Goal: Task Accomplishment & Management: Complete application form

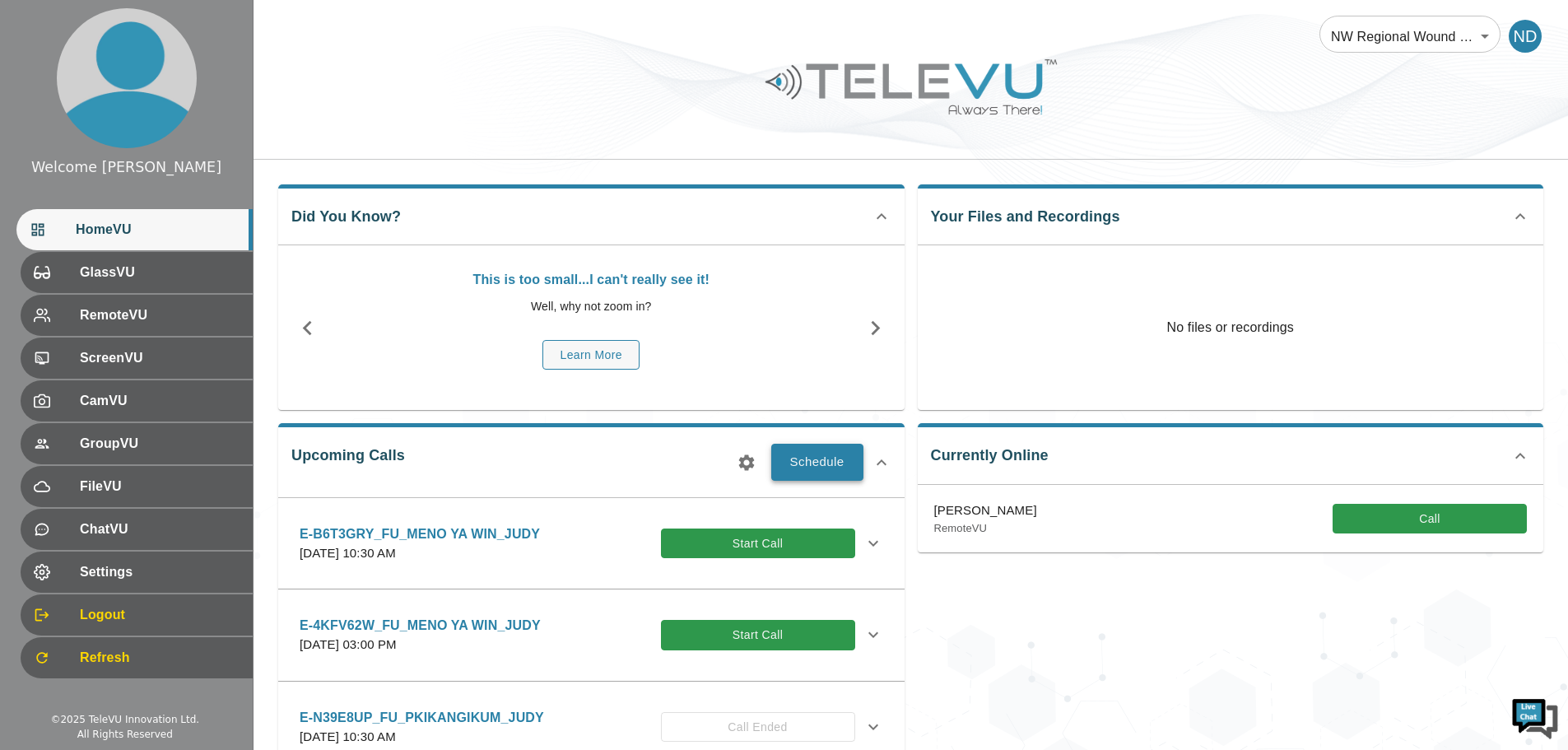
click at [820, 462] on button "Schedule" at bounding box center [818, 461] width 92 height 36
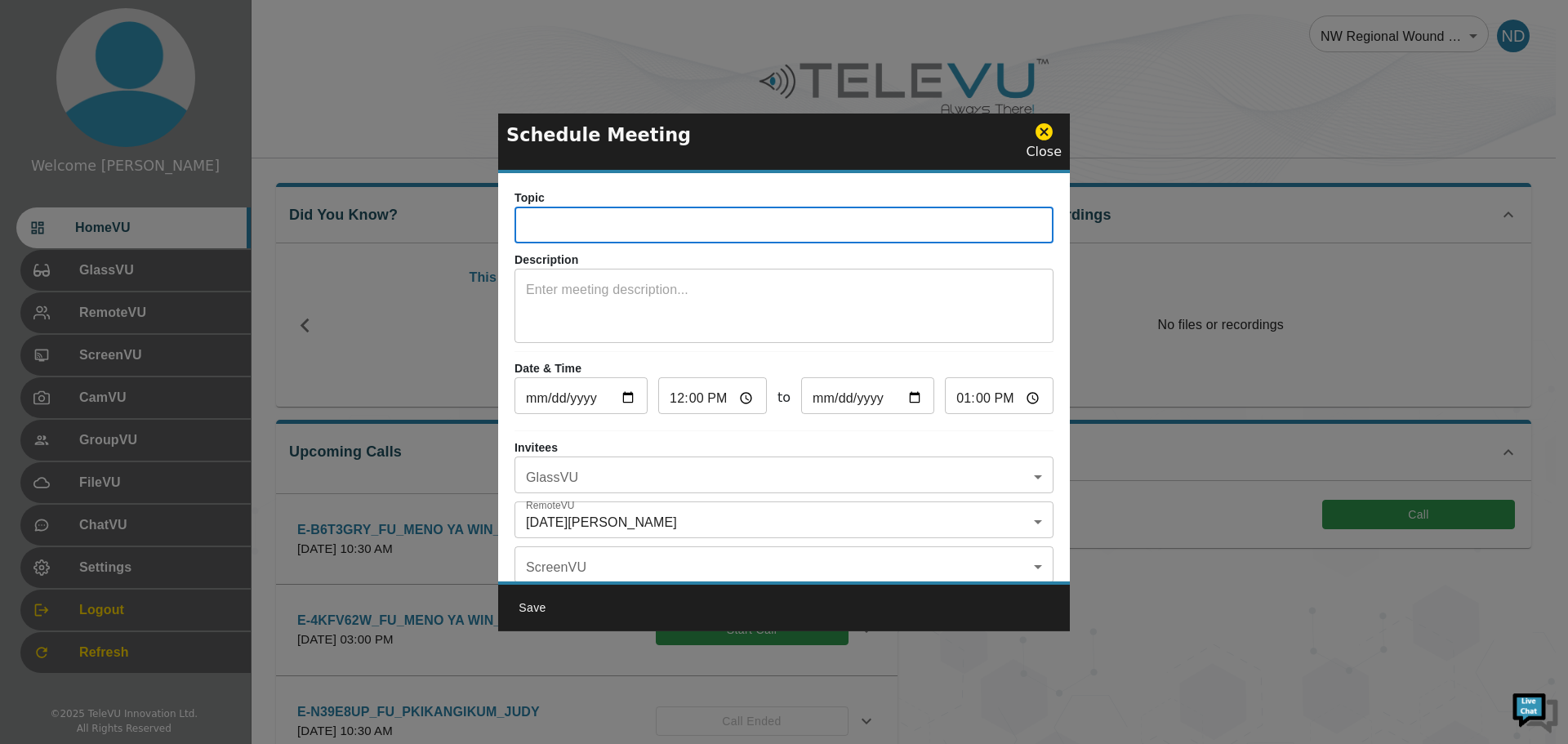
click at [558, 228] on input "text" at bounding box center [784, 227] width 539 height 33
type input "E-N39E8UP_FU_PIKANGIKUUM_STEPHANIE"
click at [559, 285] on textarea at bounding box center [784, 308] width 516 height 56
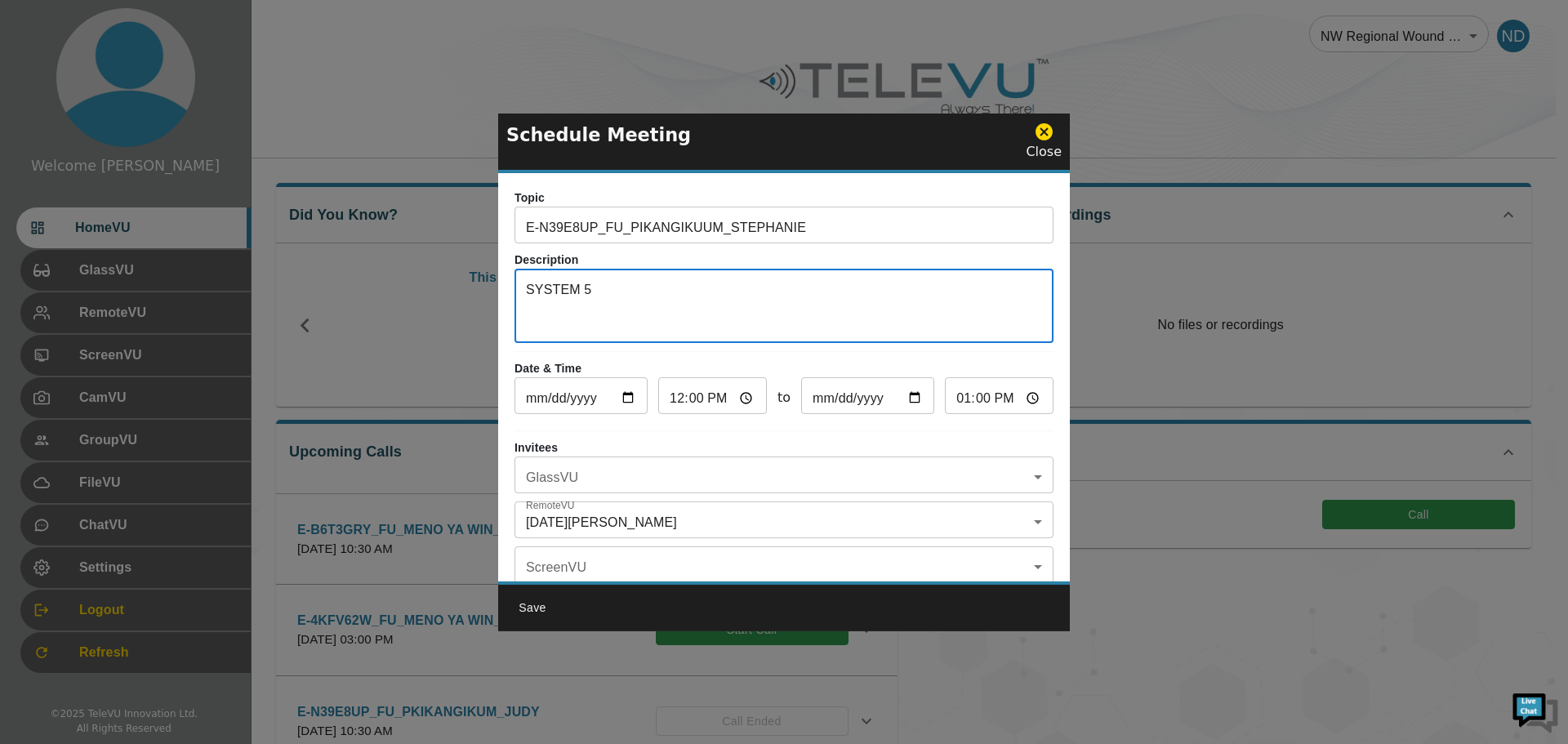
type textarea "SYSTEM 5"
click at [625, 400] on input "[DATE]" at bounding box center [580, 398] width 133 height 33
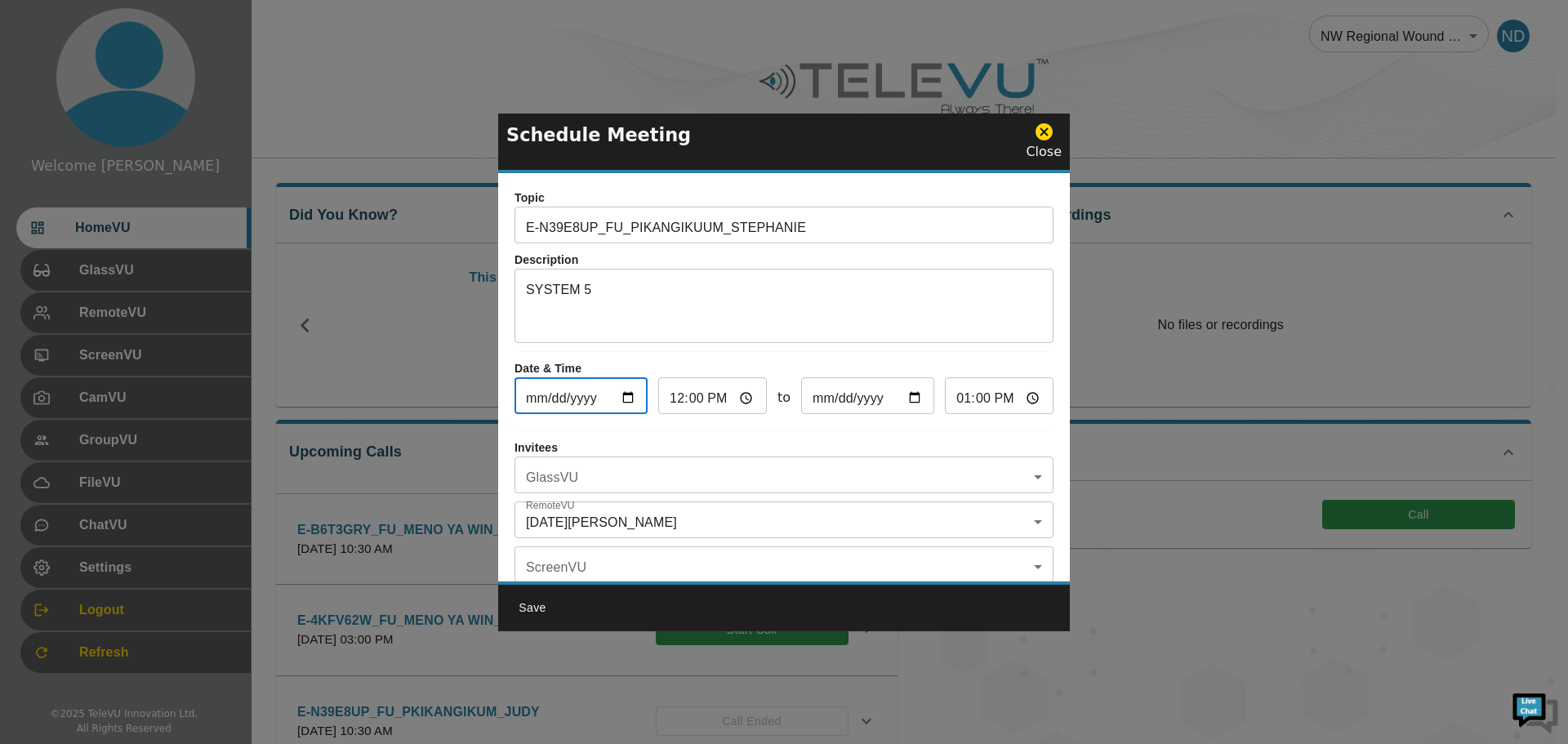
type input "[DATE]"
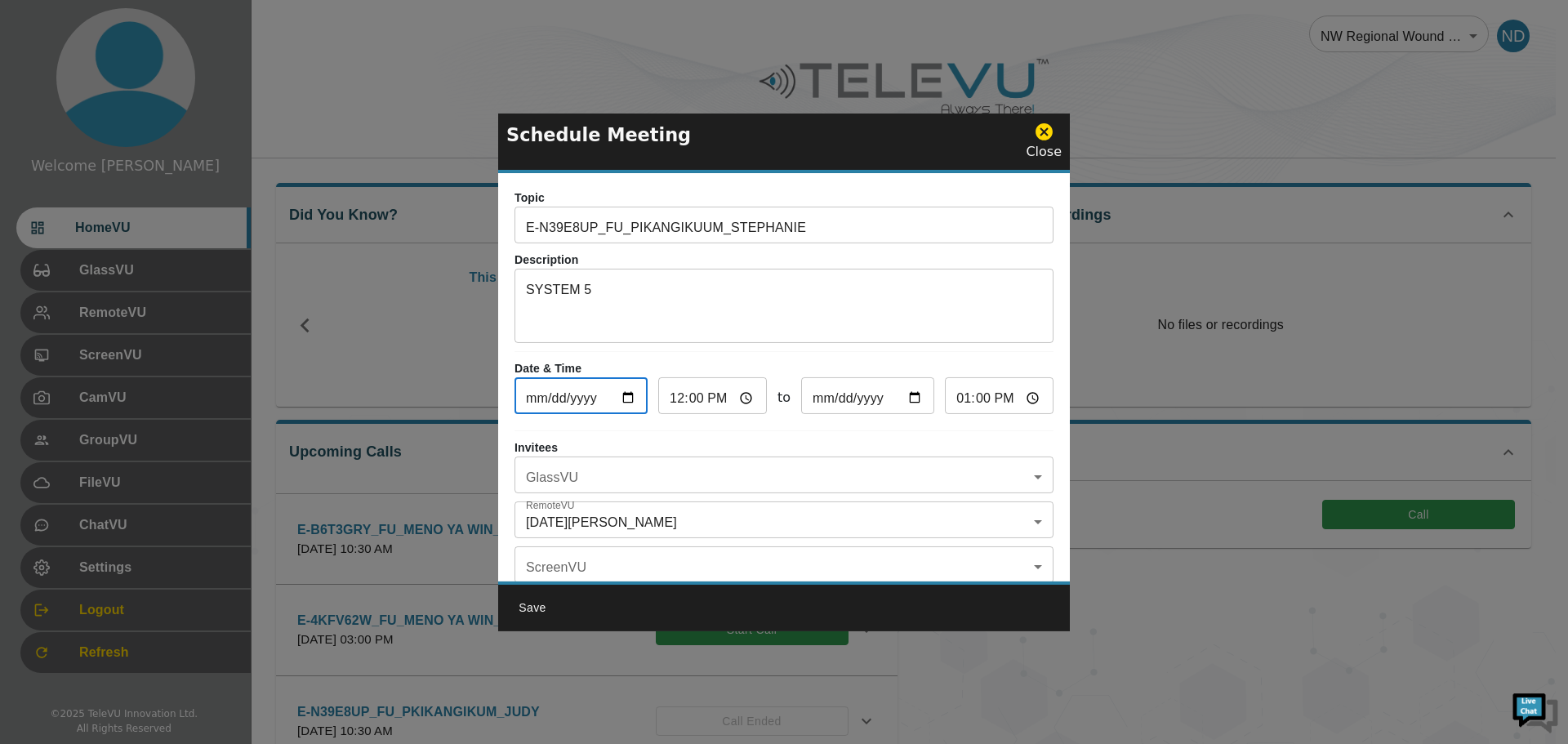
click at [671, 409] on input "12:00" at bounding box center [712, 398] width 108 height 33
type input "13:00"
type input "14:00"
type input "15:00"
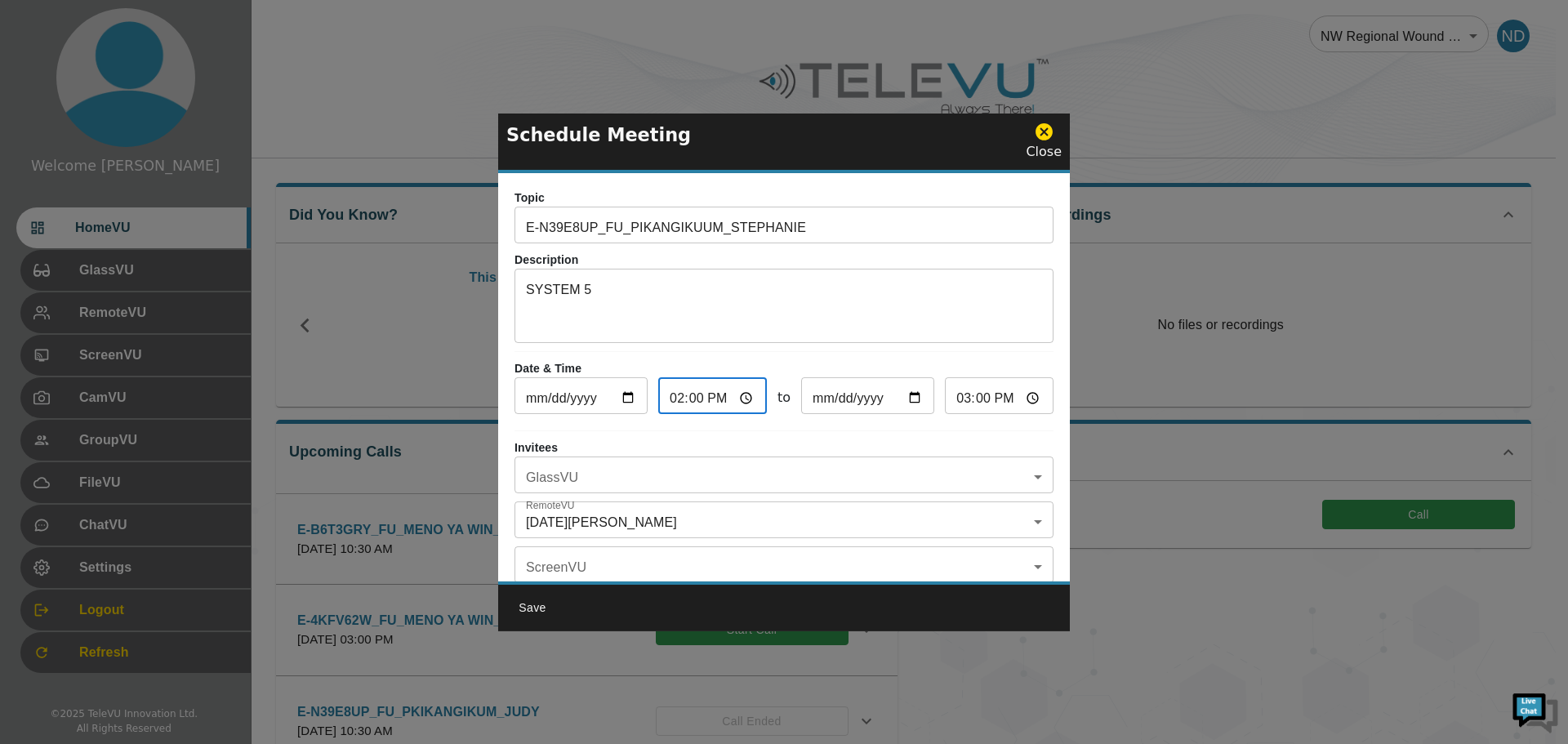
type input "14:03"
type input "15:03"
type input "14:30"
type input "15:30"
click at [643, 474] on body "Welcome [DATE] HomeVU GlassVU RemoteVU ScreenVU CamVU GroupVU FileVU ChatVU Set…" at bounding box center [784, 530] width 1568 height 1060
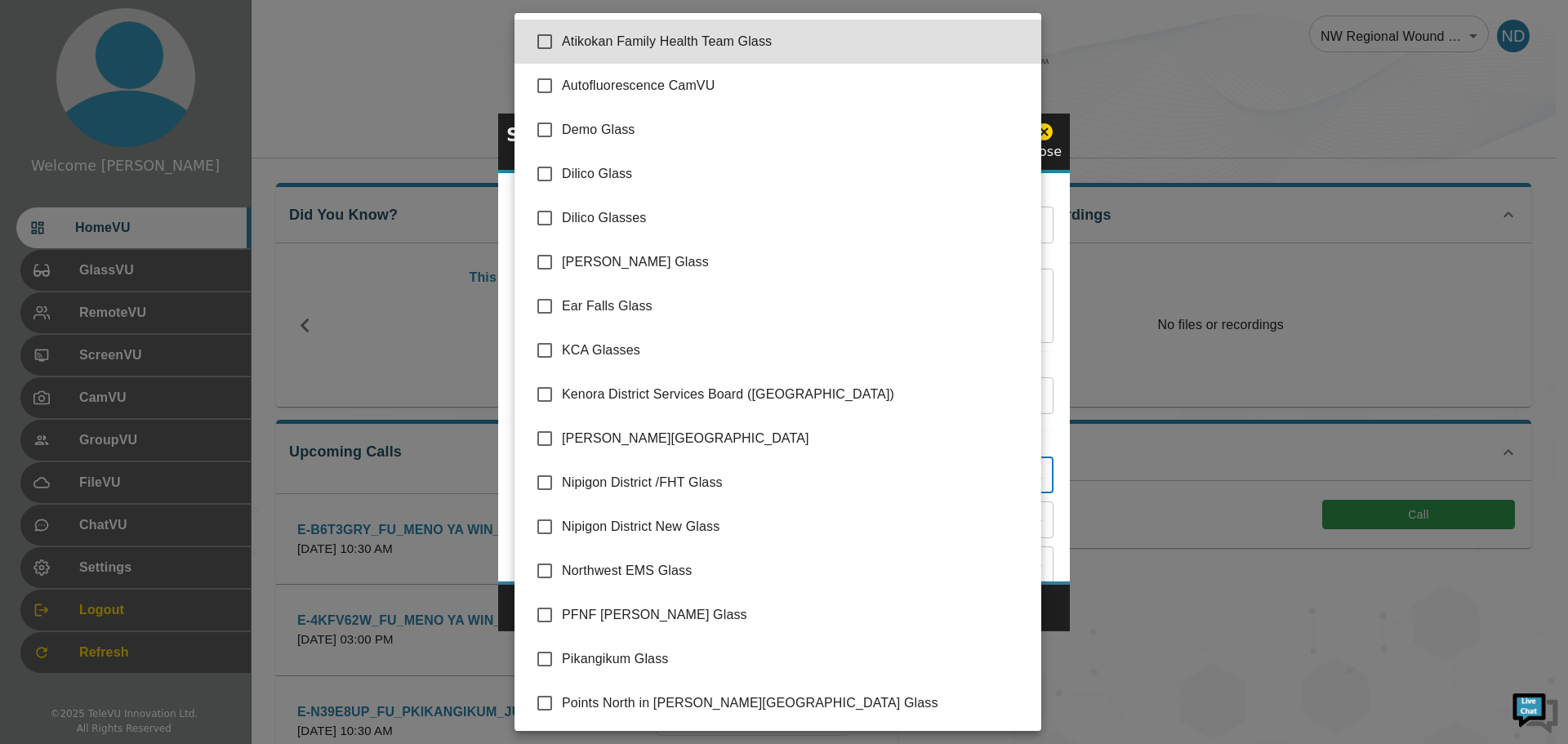
click at [540, 657] on input "checkbox" at bounding box center [544, 658] width 34 height 34
checkbox input "true"
type input "Pikangikum Glass"
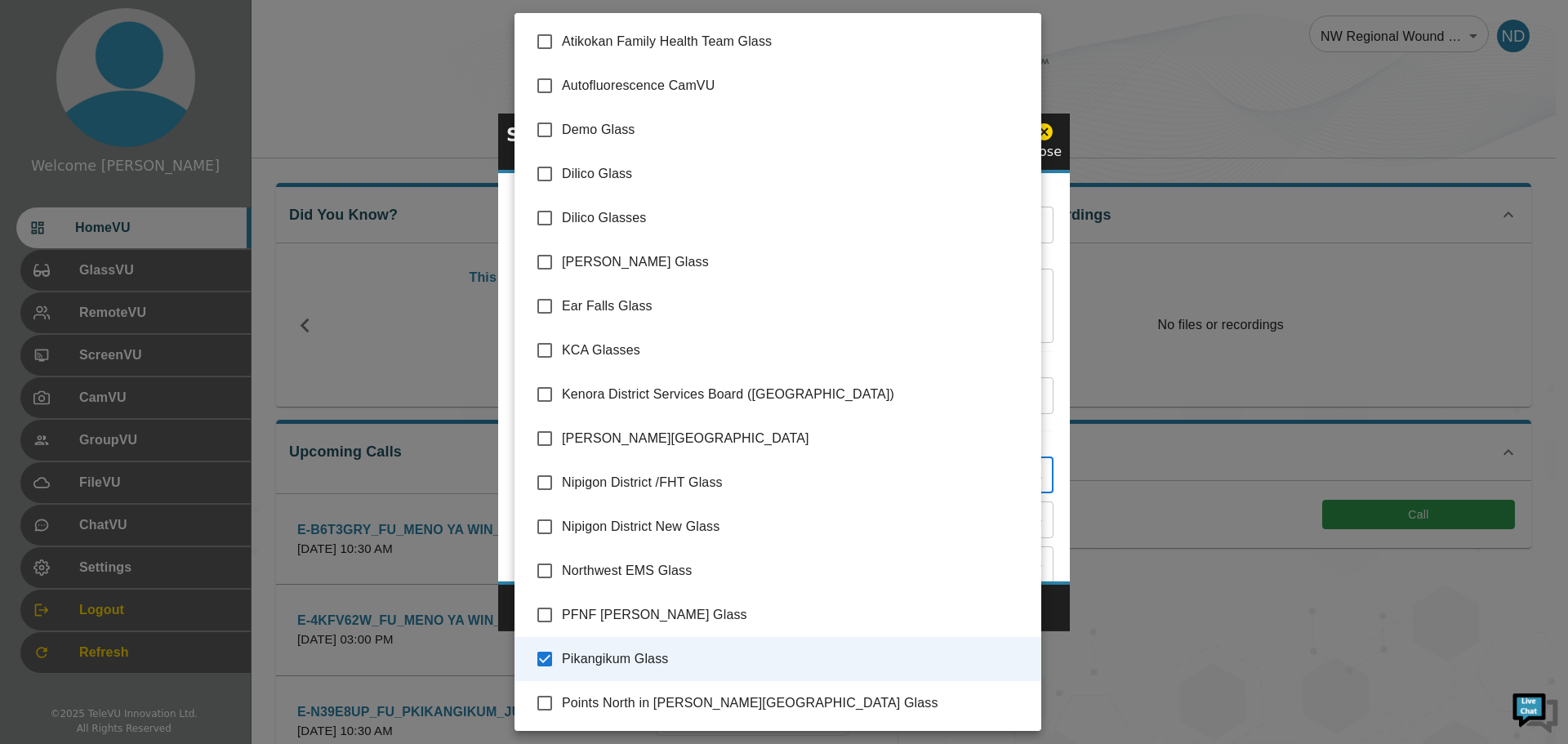
click at [1054, 615] on div at bounding box center [784, 372] width 1568 height 744
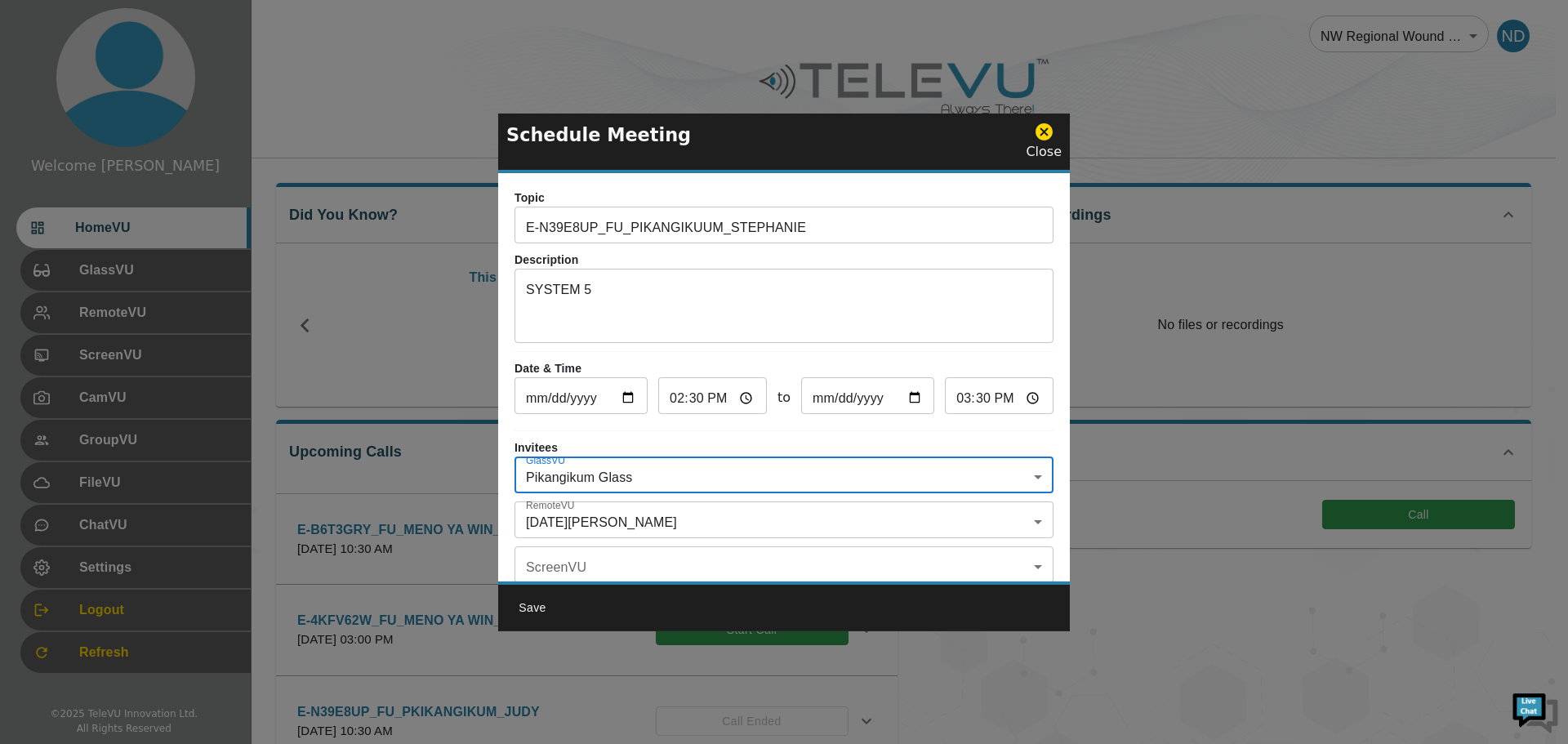
click at [1026, 520] on body "Welcome [DATE] HomeVU GlassVU RemoteVU ScreenVU CamVU GroupVU FileVU ChatVU Set…" at bounding box center [784, 530] width 1568 height 1060
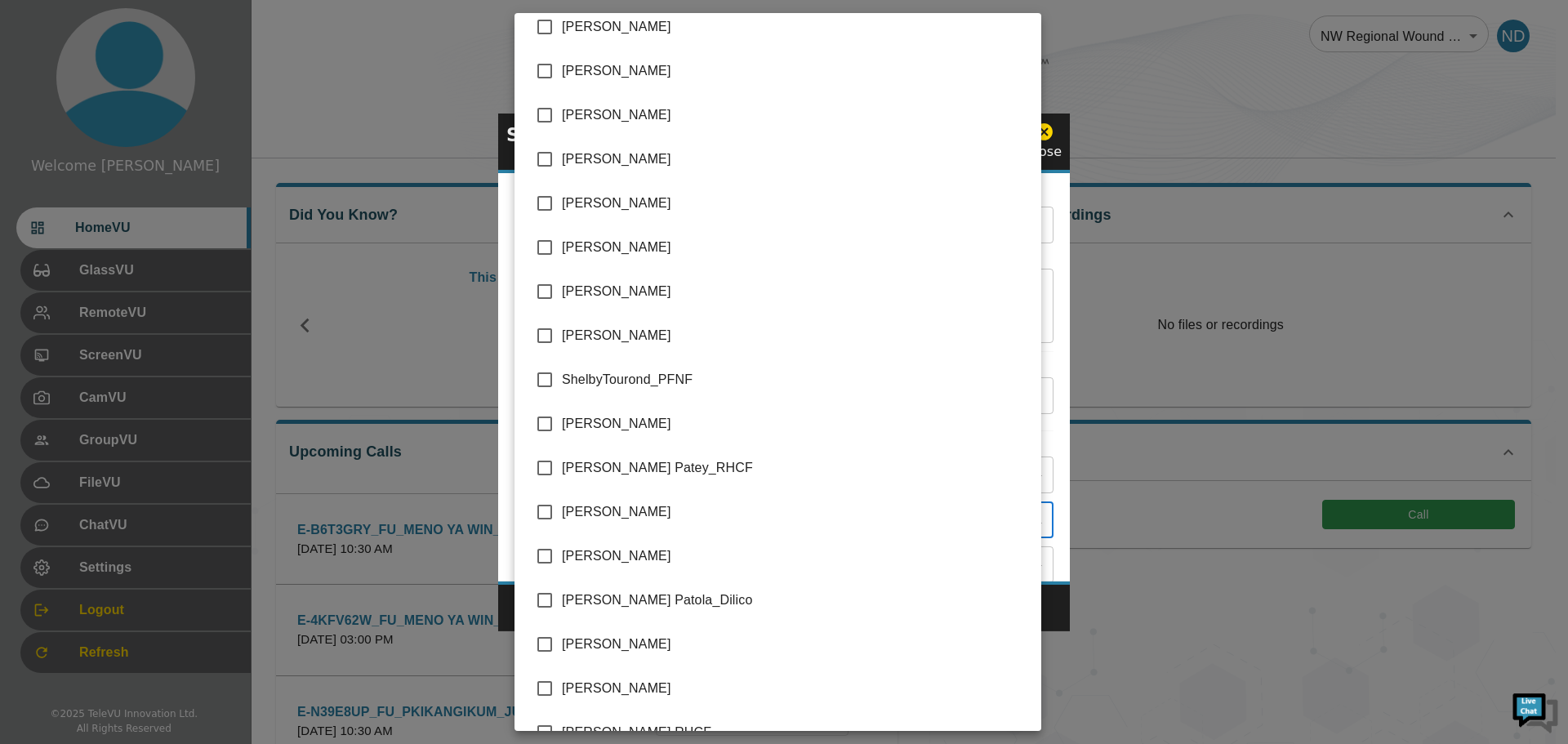
scroll to position [3680, 0]
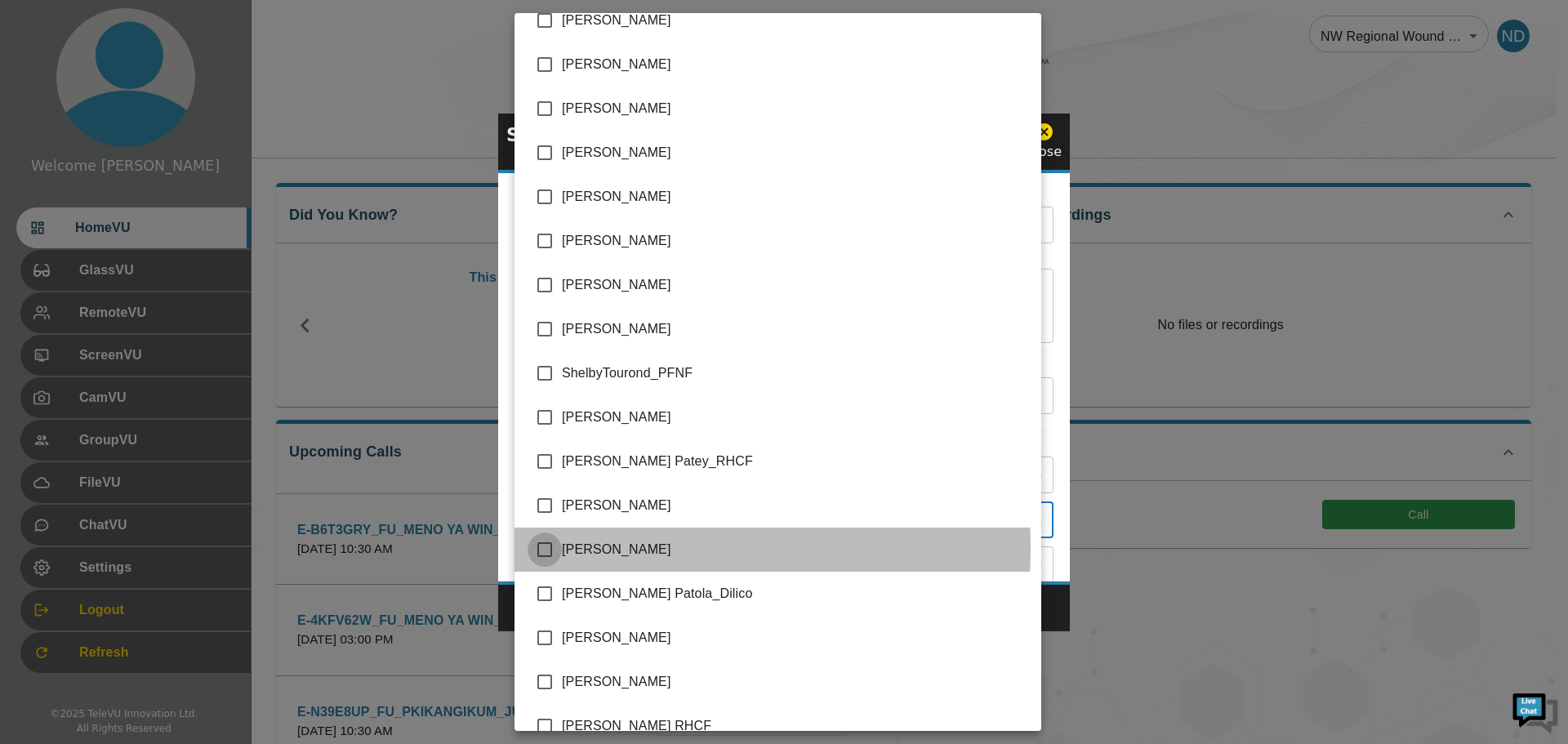
click at [544, 548] on input "checkbox" at bounding box center [544, 549] width 34 height 34
checkbox input "true"
type input "[DATE][PERSON_NAME],[PERSON_NAME]"
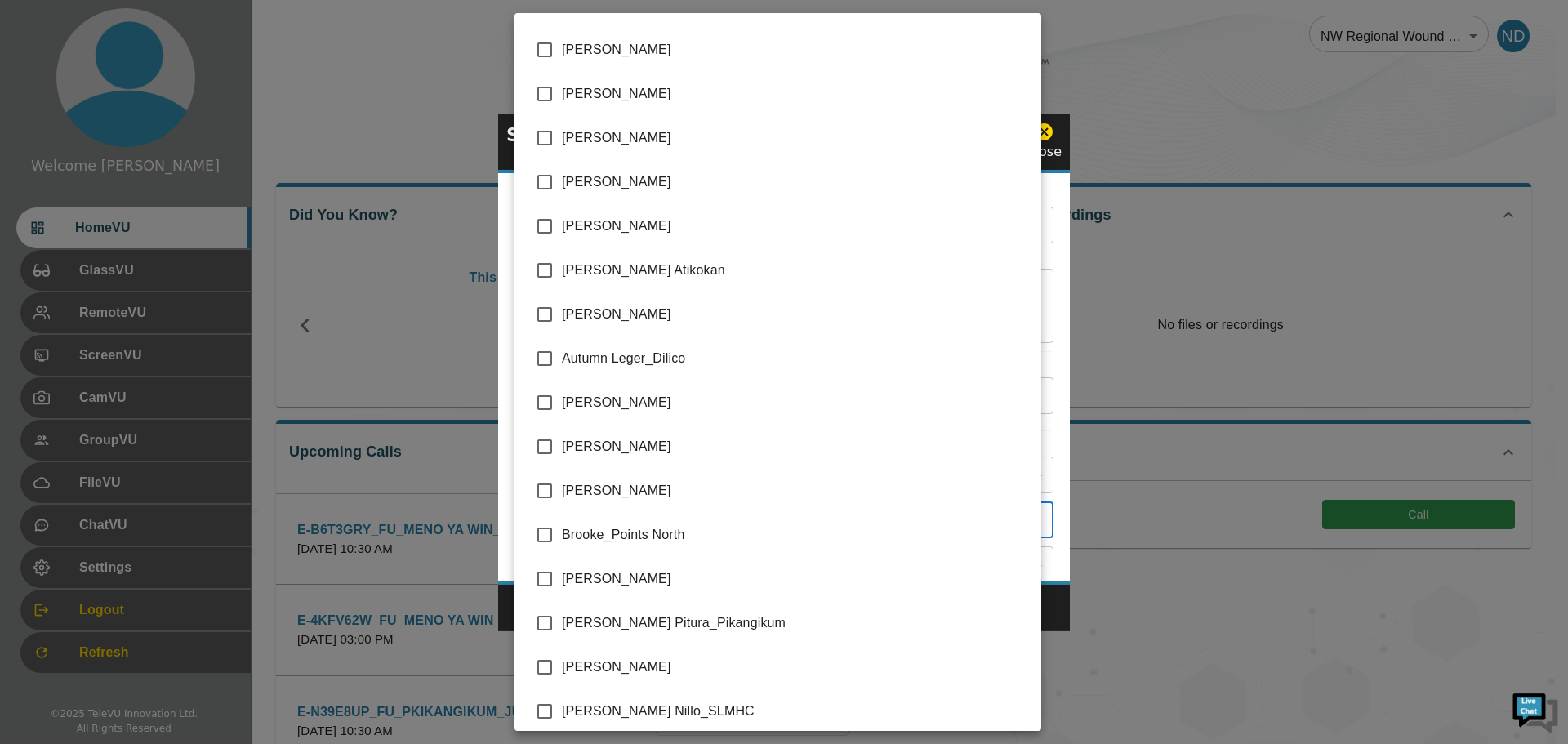
scroll to position [0, 0]
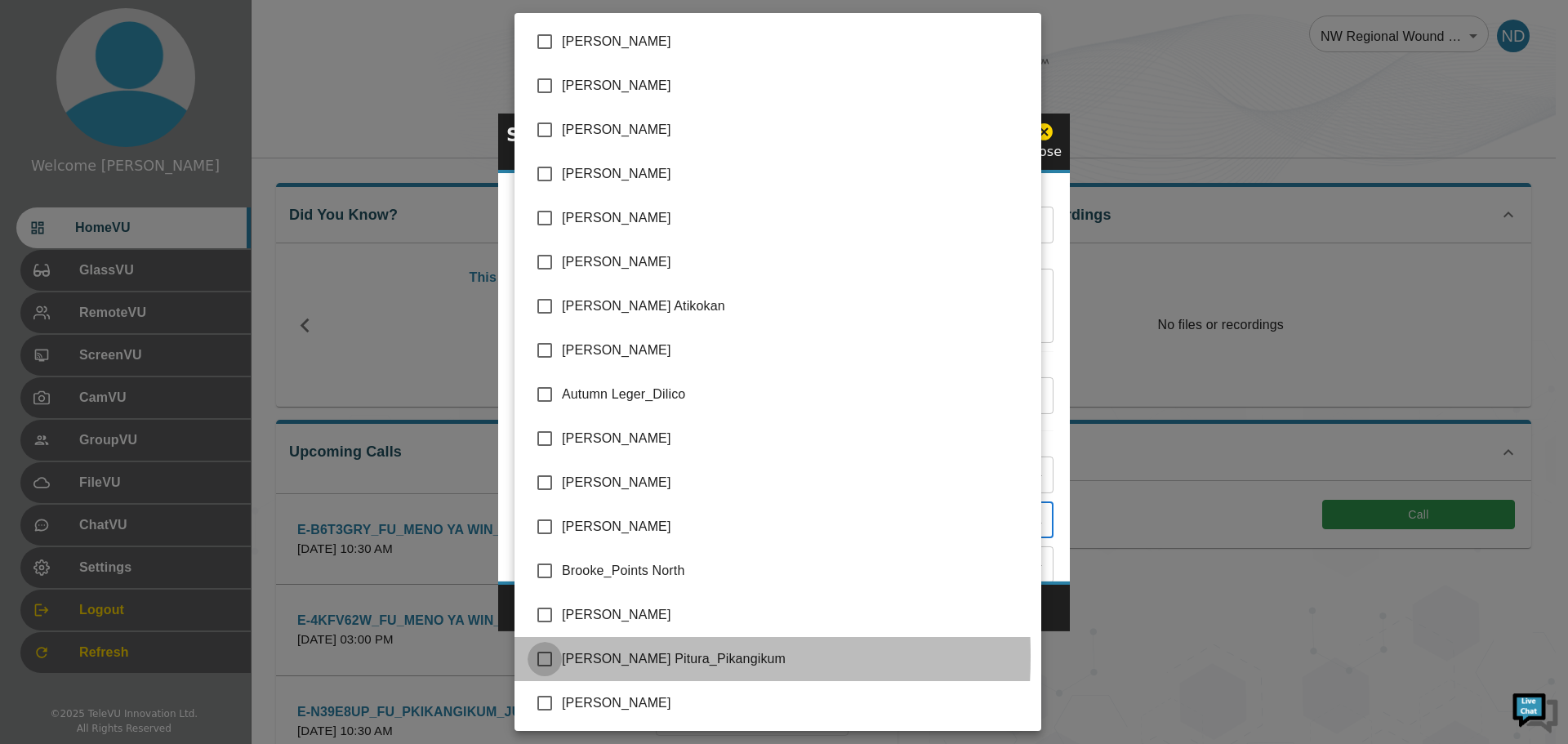
click at [543, 655] on input "checkbox" at bounding box center [544, 658] width 34 height 34
checkbox input "true"
type input "[DATE][PERSON_NAME],[PERSON_NAME],[PERSON_NAME]"
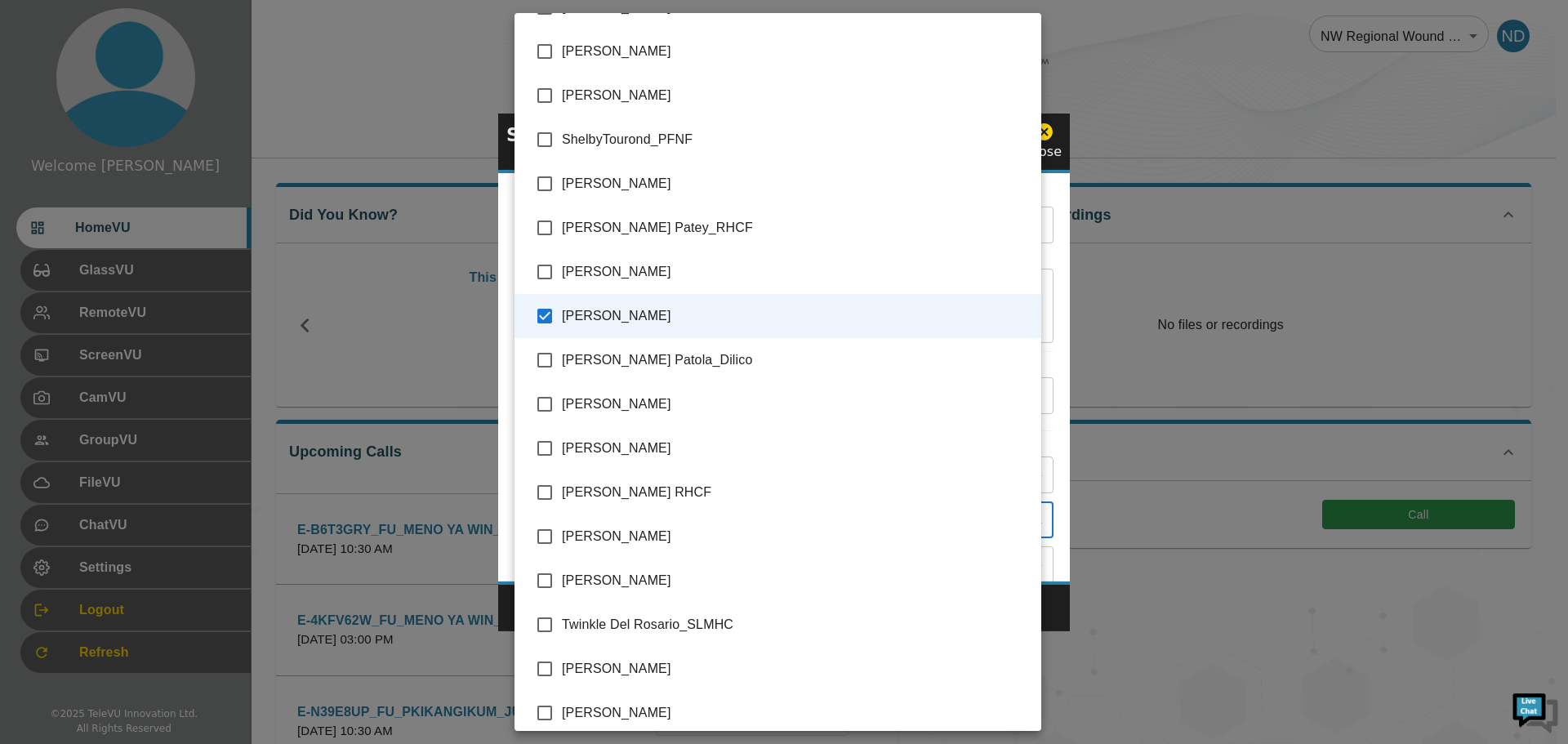
scroll to position [3924, 0]
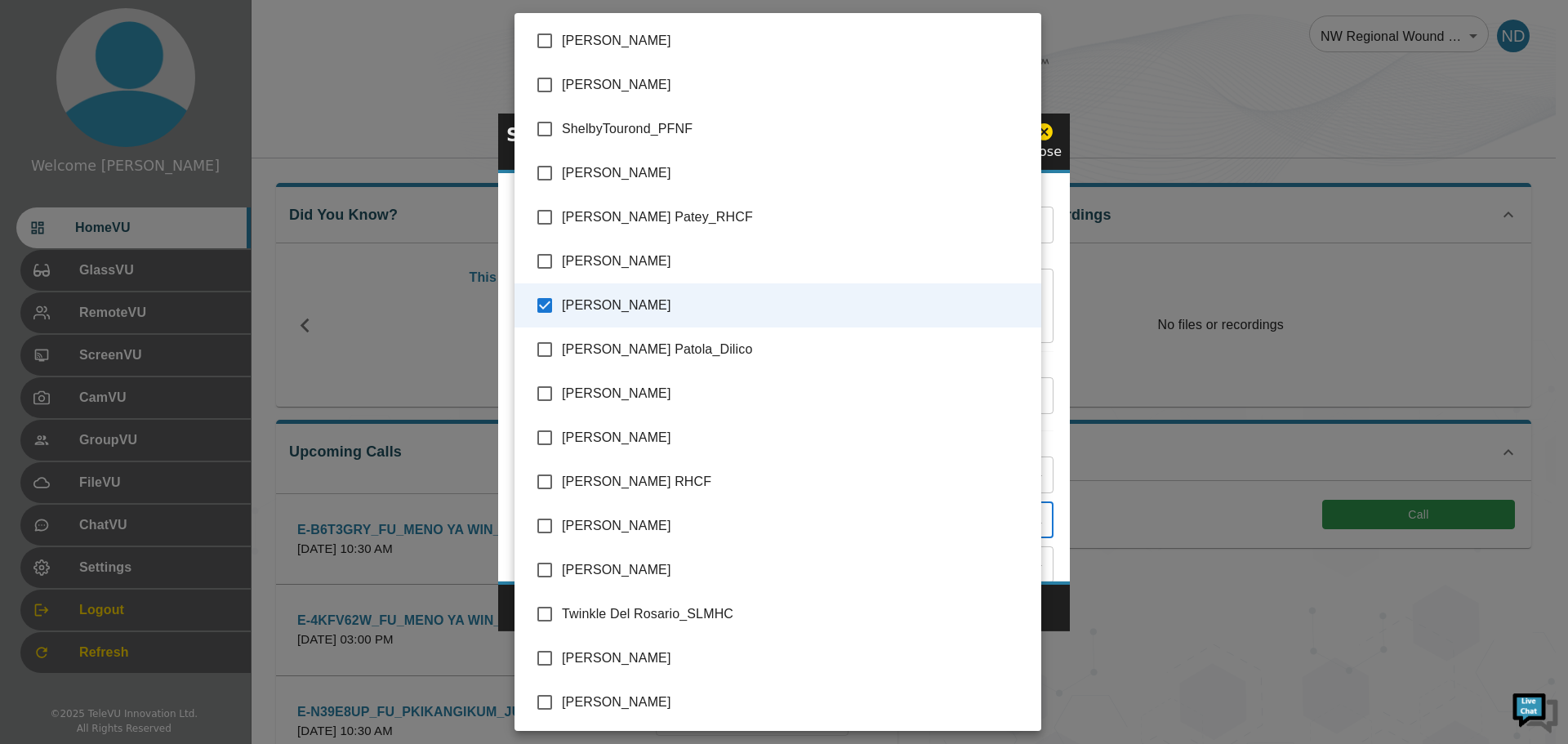
click at [557, 520] on input "checkbox" at bounding box center [544, 525] width 34 height 34
checkbox input "true"
type input "[DATE][PERSON_NAME],[PERSON_NAME],[PERSON_NAME],[PERSON_NAME]"
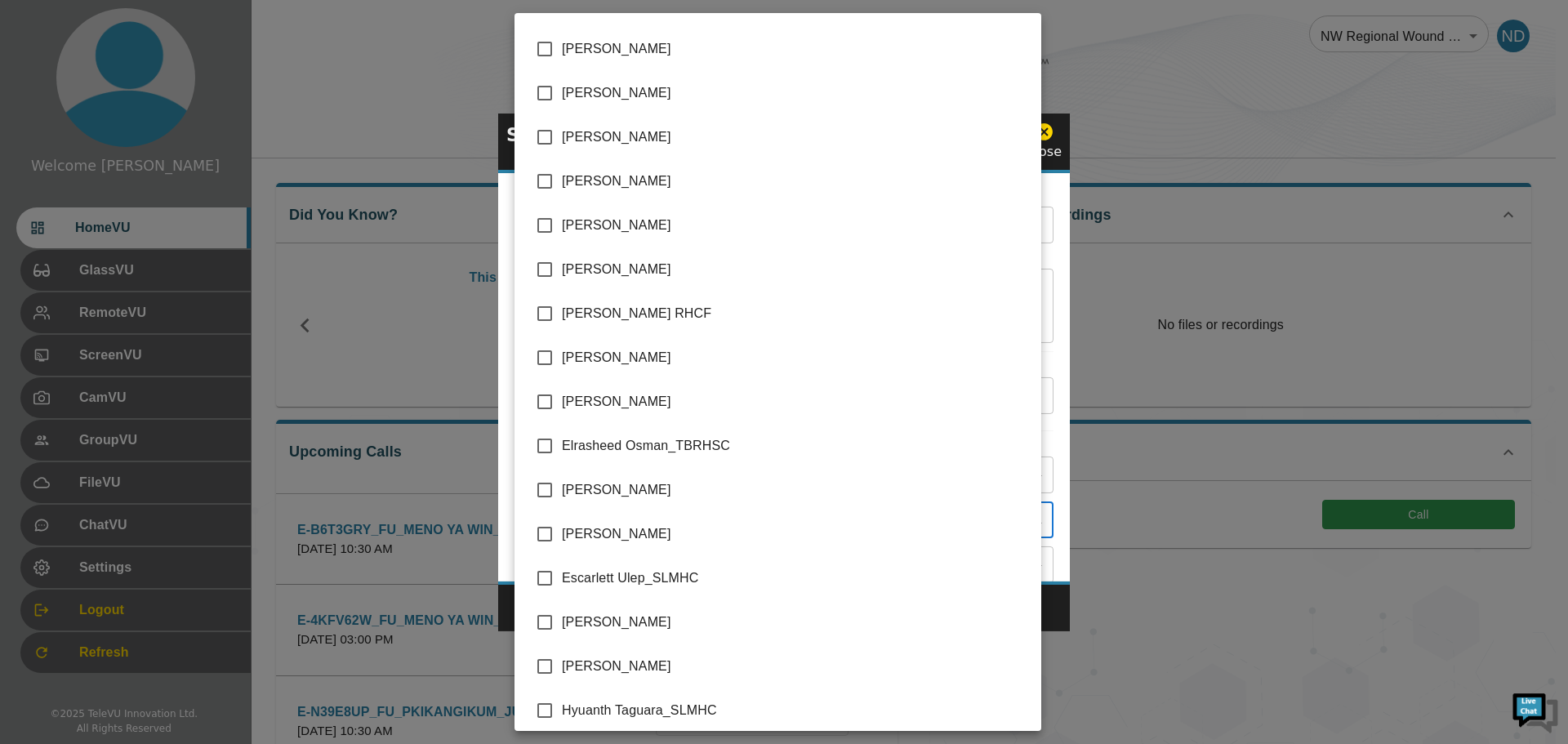
scroll to position [822, 0]
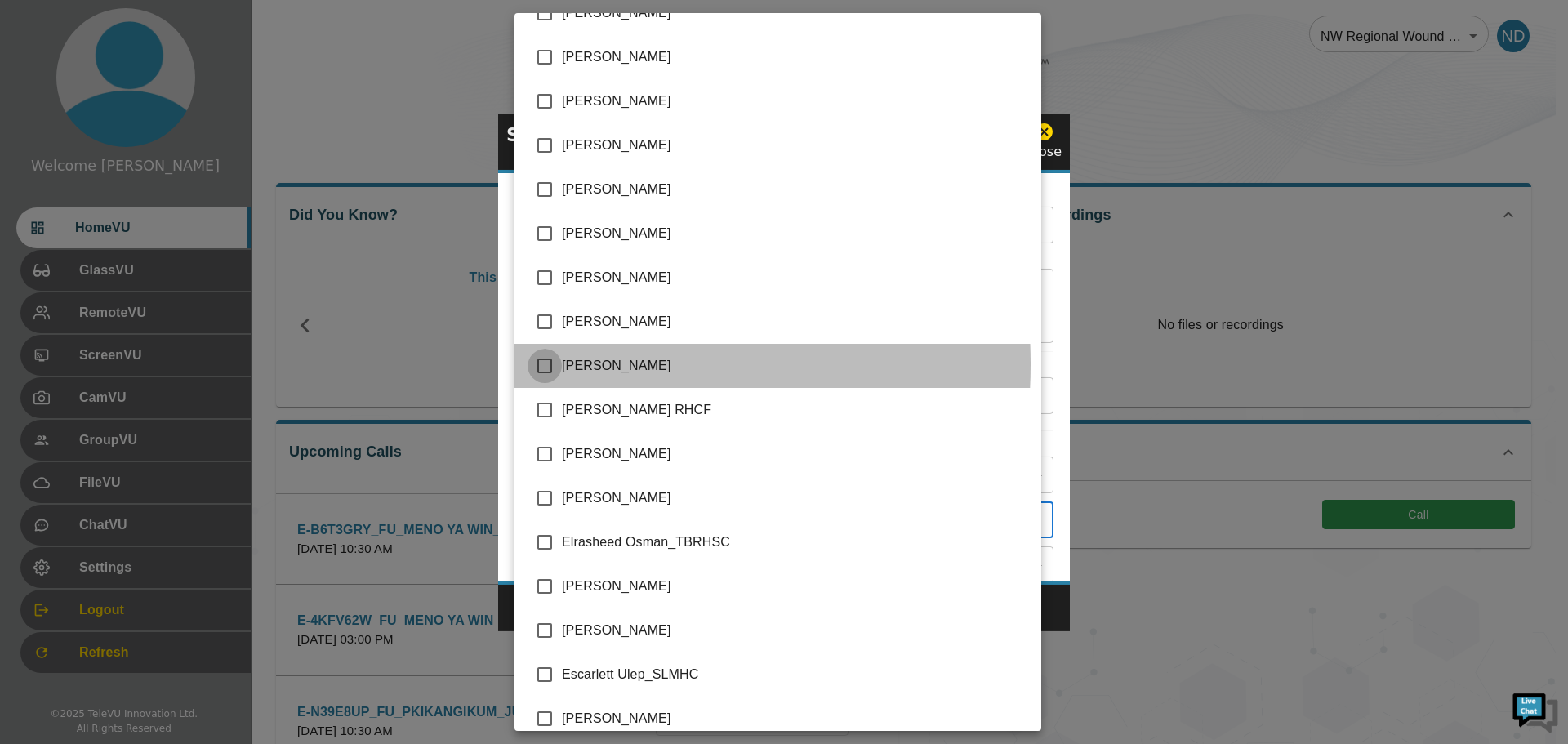
click at [549, 366] on input "checkbox" at bounding box center [544, 365] width 34 height 34
checkbox input "true"
type input "[DATE][PERSON_NAME],[PERSON_NAME],[PERSON_NAME],[PERSON_NAME],[PERSON_NAME]"
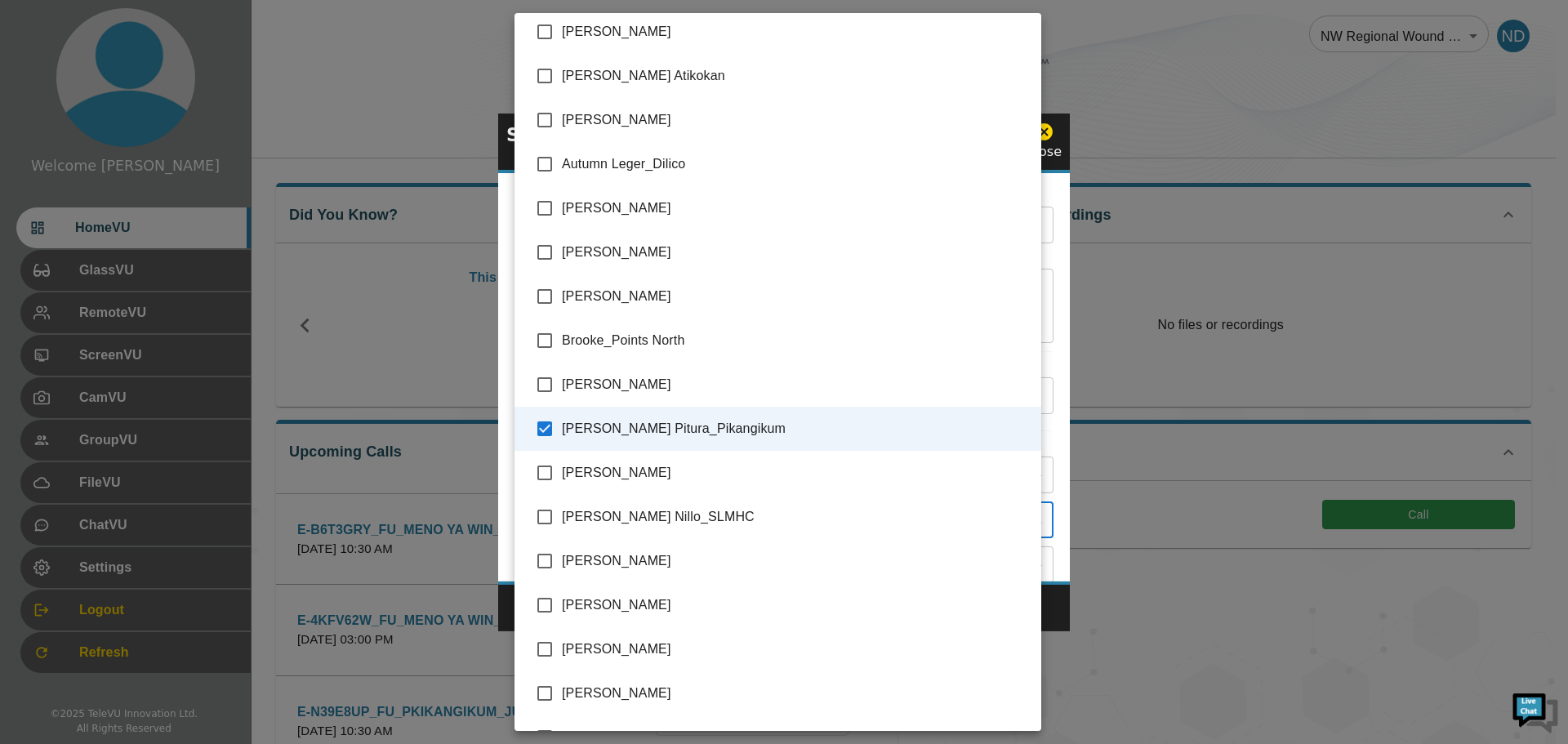
scroll to position [169, 0]
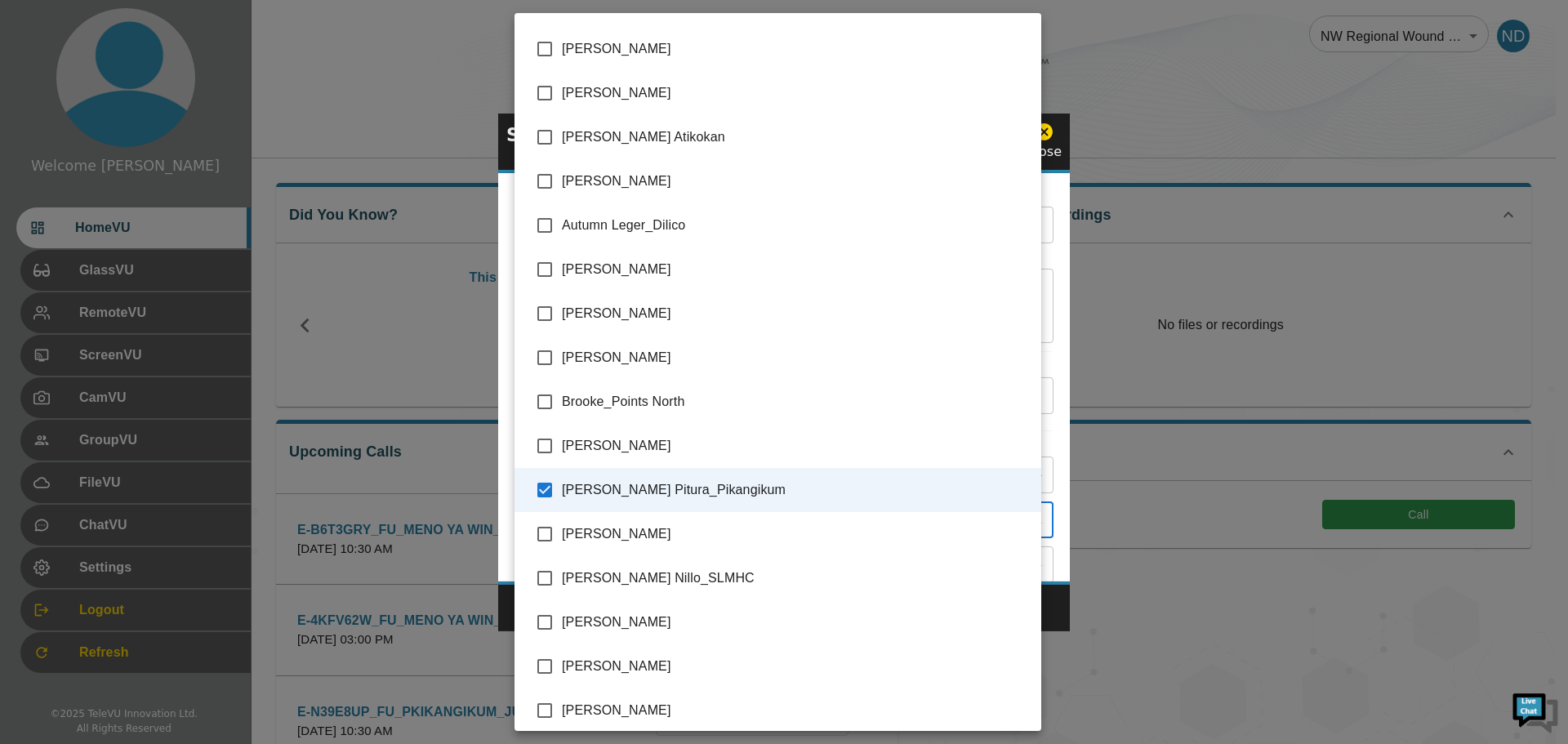
click at [543, 269] on input "checkbox" at bounding box center [544, 268] width 34 height 34
checkbox input "true"
type input "[DATE][PERSON_NAME],[PERSON_NAME],[PERSON_NAME],[PERSON_NAME],[PERSON_NAME],[PE…"
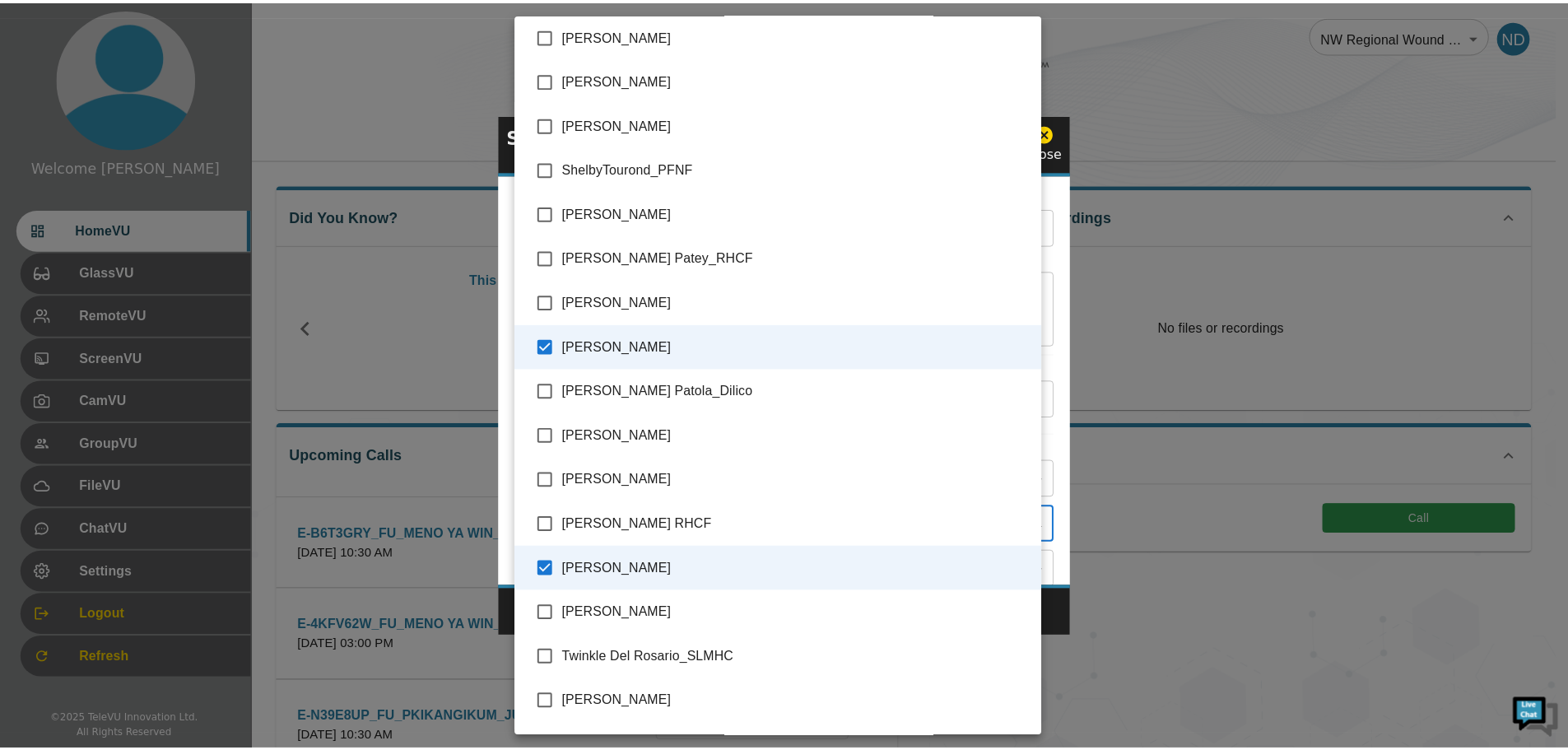
scroll to position [3956, 0]
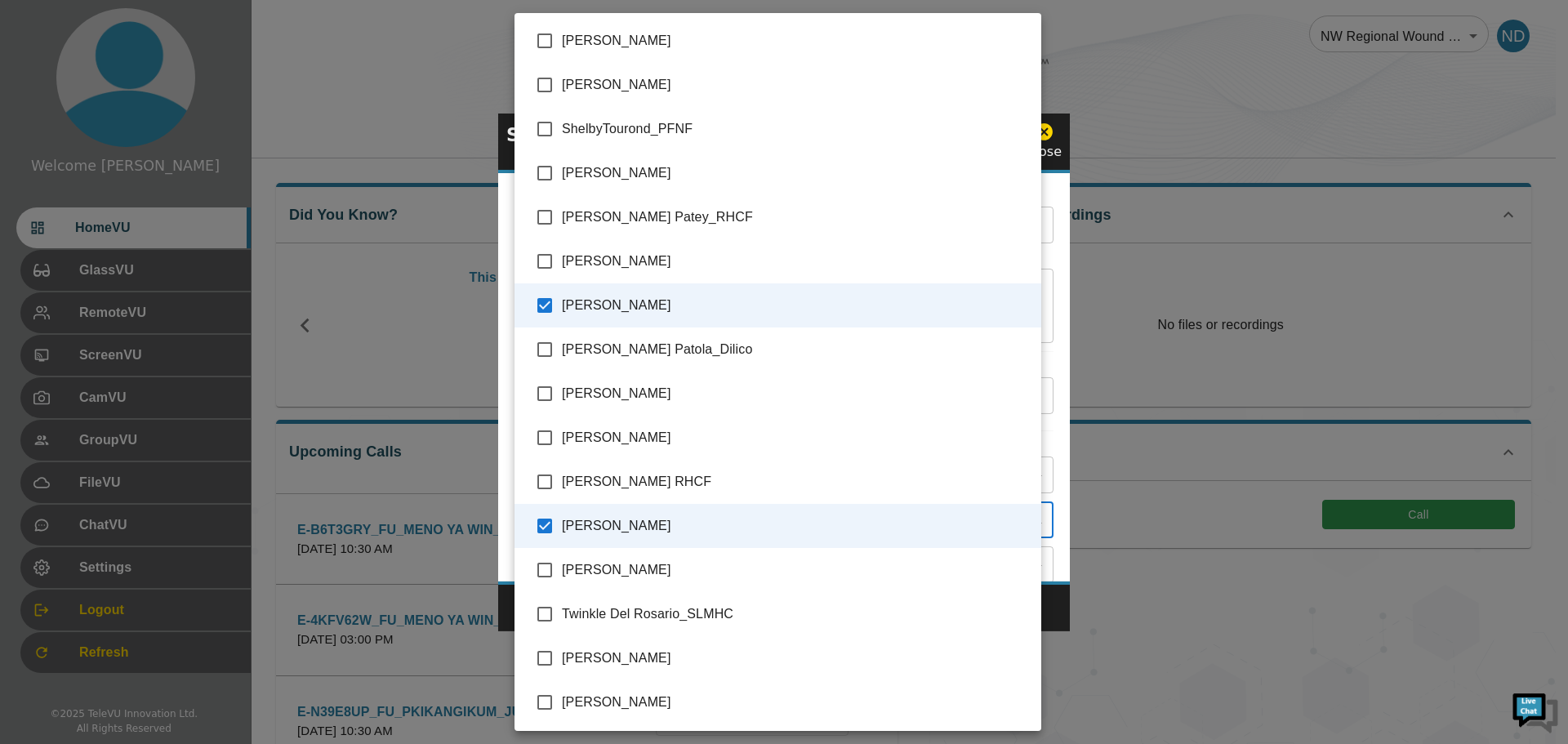
click at [1064, 609] on div at bounding box center [784, 372] width 1568 height 744
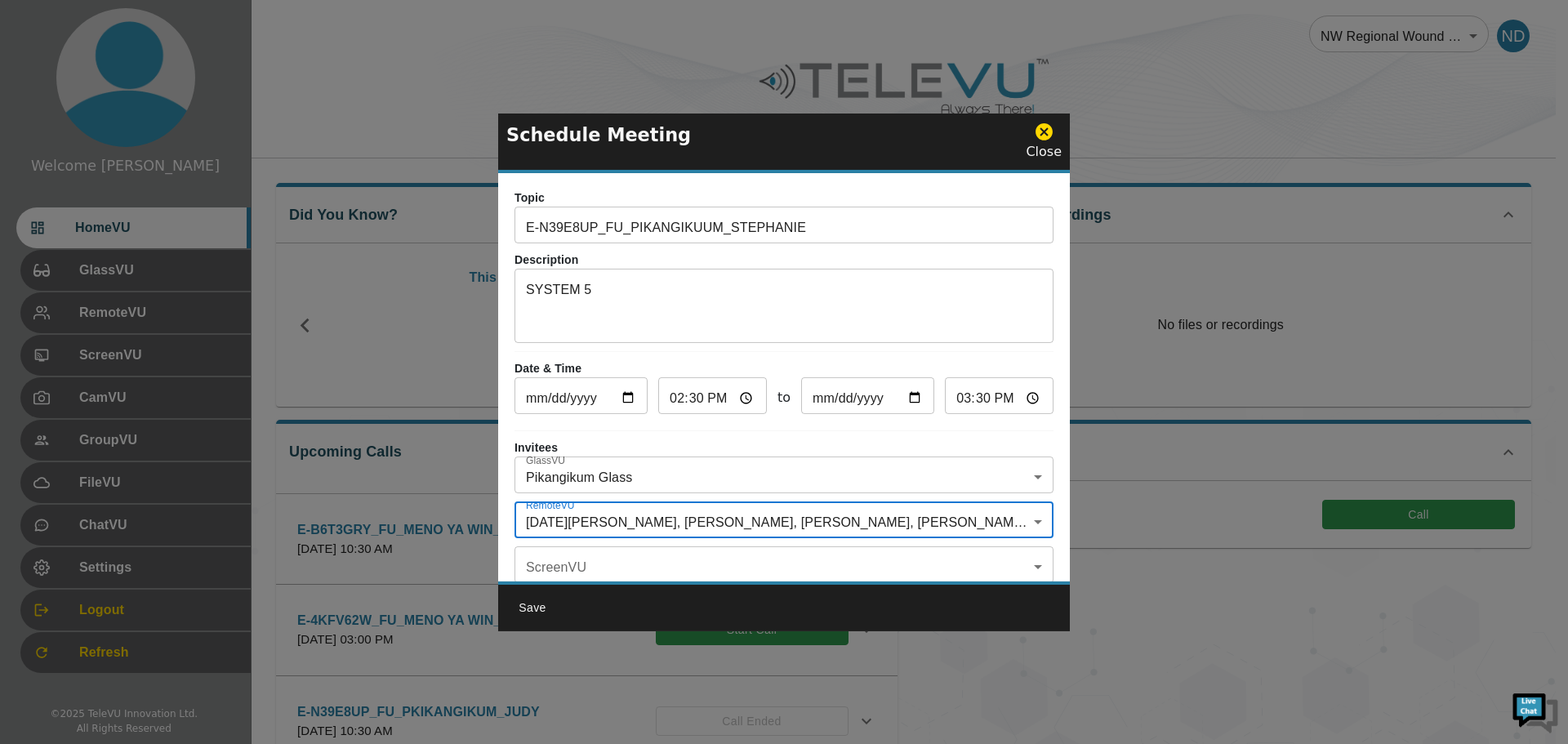
click at [621, 293] on textarea "SYSTEM 5" at bounding box center [784, 308] width 516 height 56
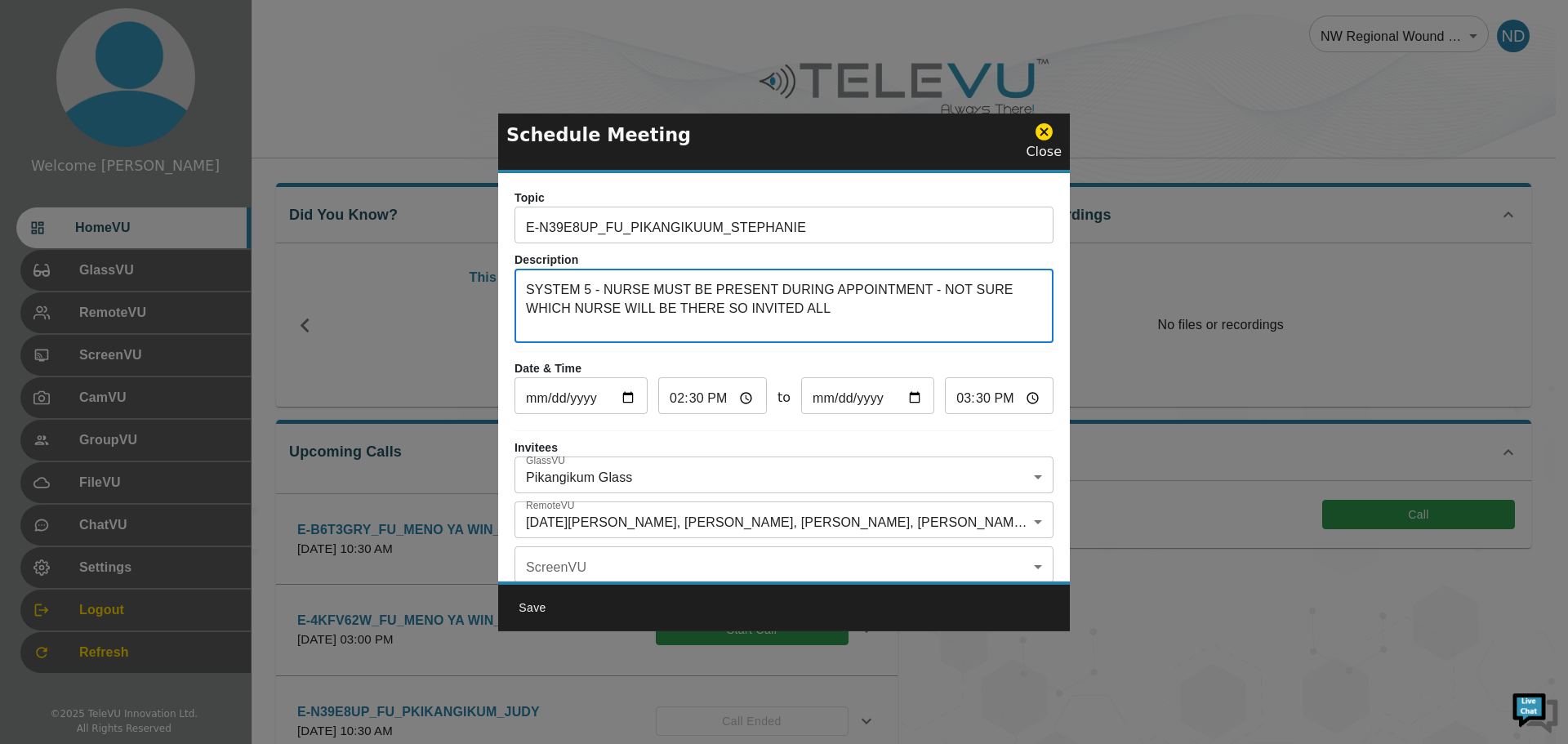
type textarea "SYSTEM 5 - NURSE MUST BE PRESENT DURING APPOINTMENT - NOT SURE WHICH NURSE WILL…"
click at [532, 607] on button "Save" at bounding box center [532, 607] width 52 height 30
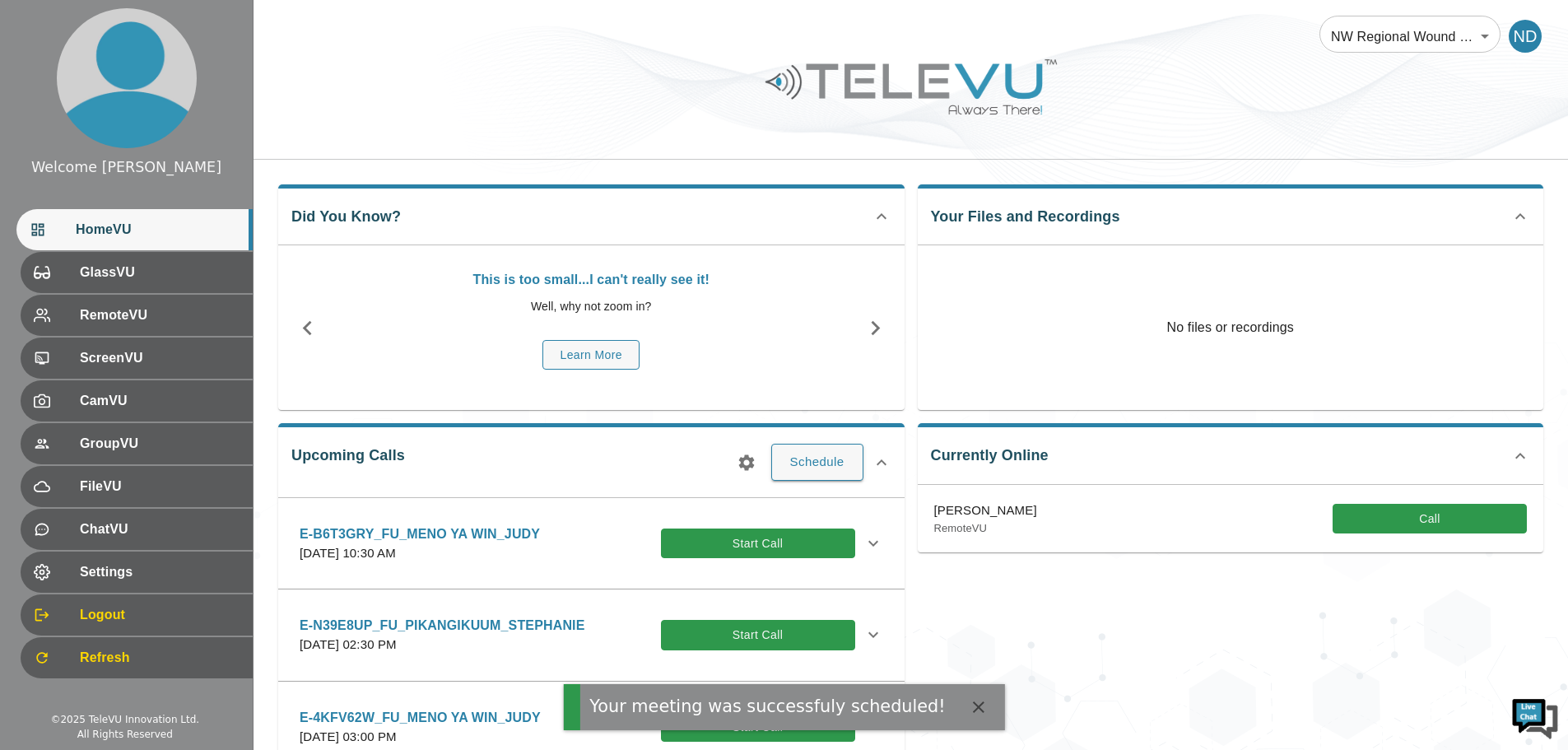
click at [864, 640] on icon at bounding box center [873, 634] width 19 height 19
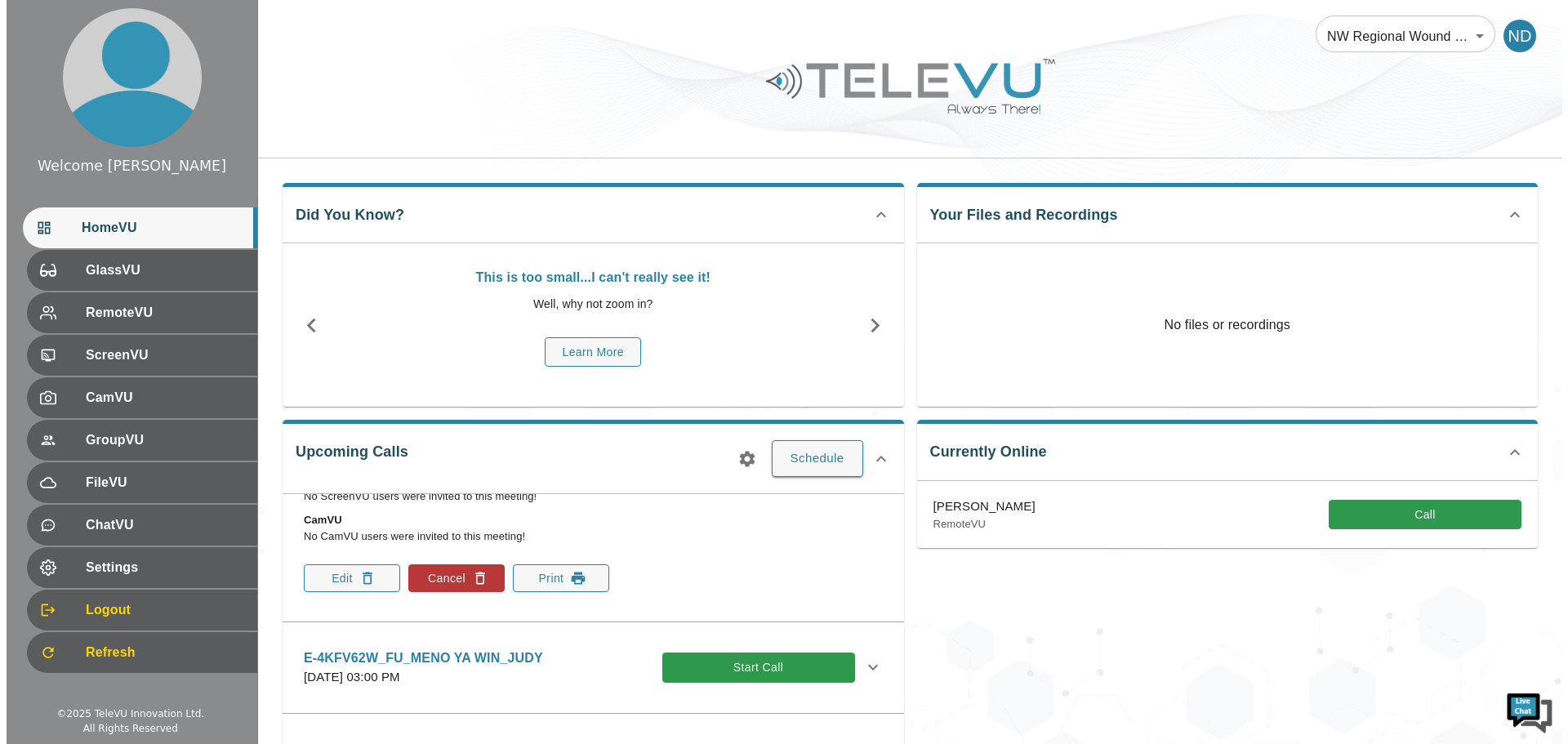
scroll to position [490, 0]
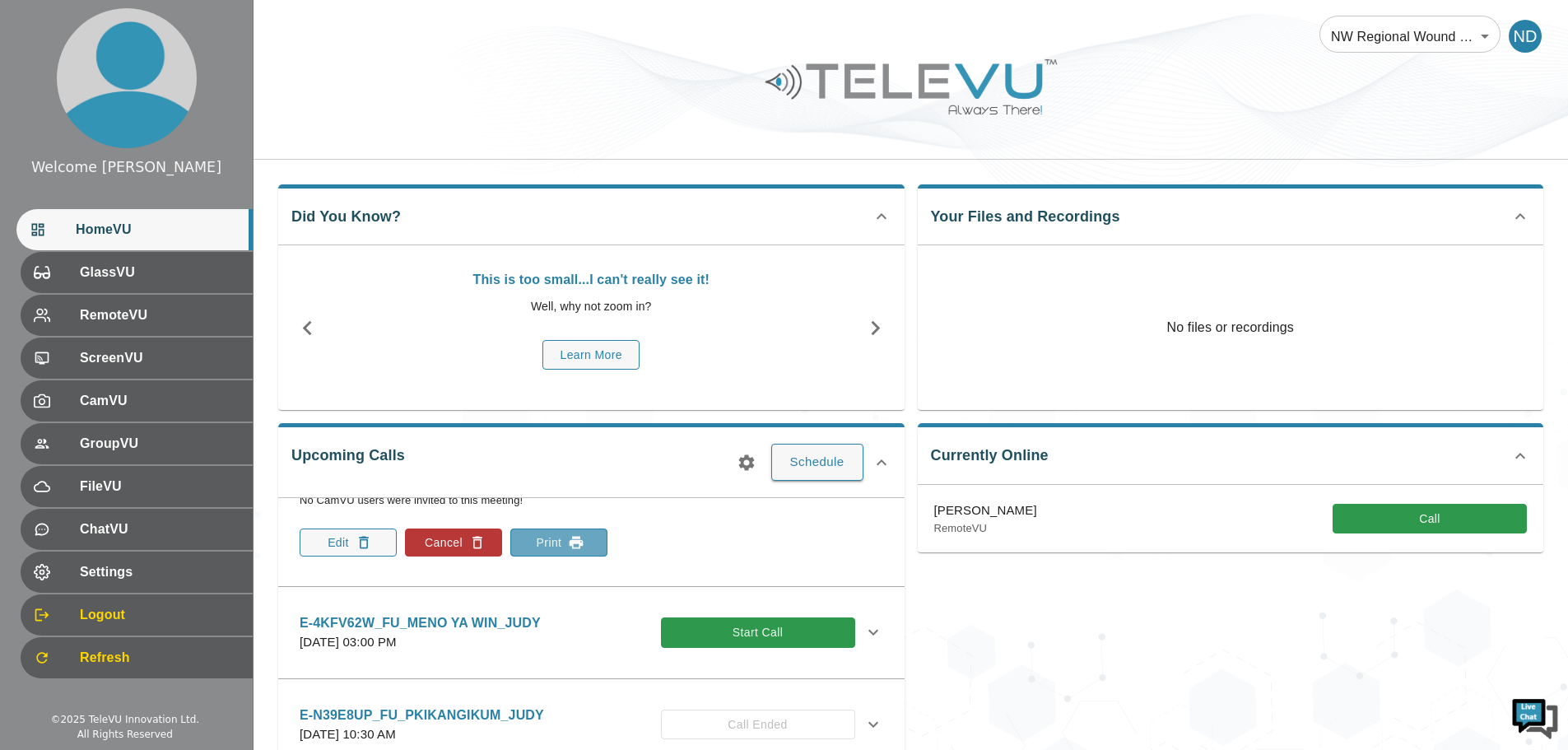
click at [559, 542] on button "Print" at bounding box center [558, 542] width 97 height 28
click at [881, 465] on icon at bounding box center [881, 462] width 19 height 19
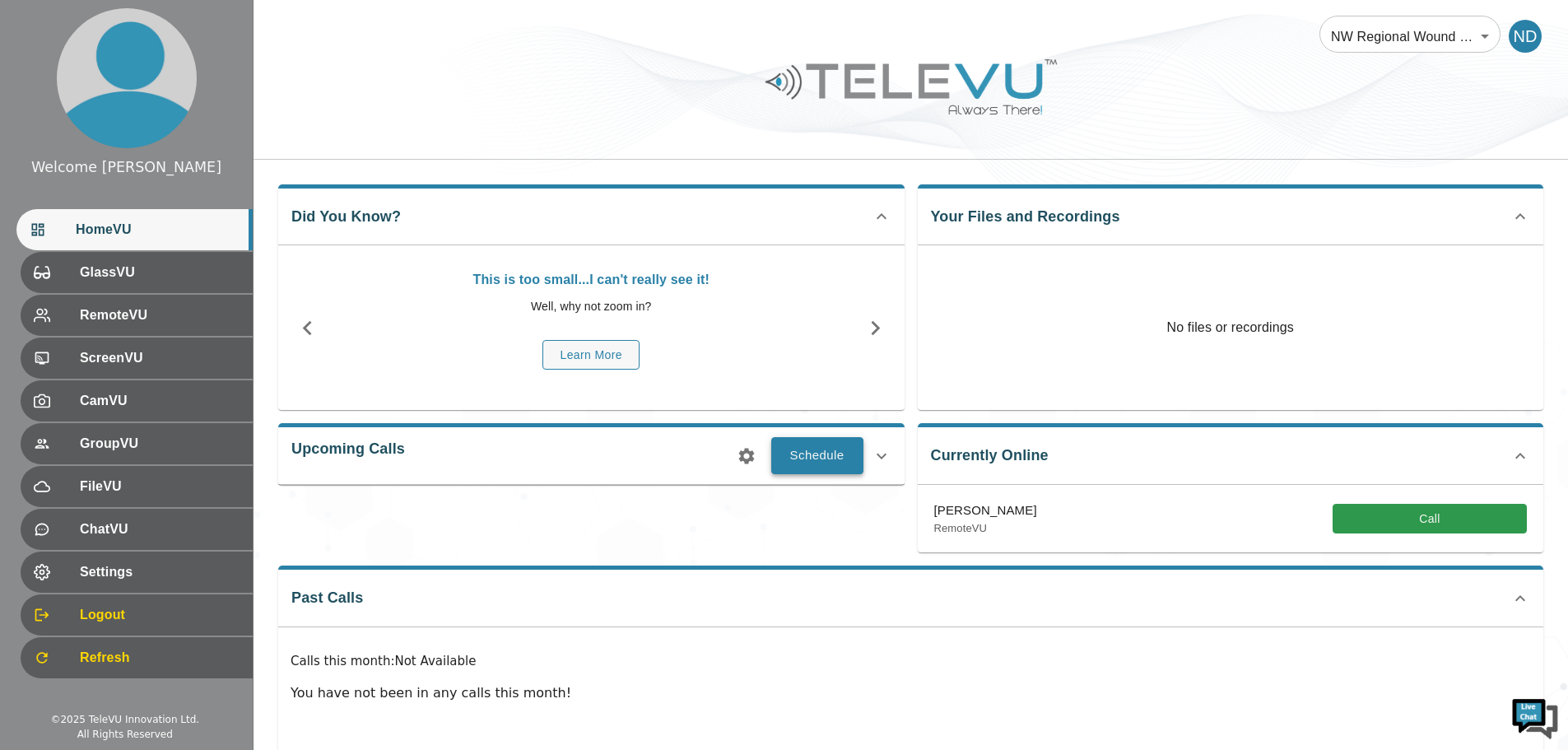
click at [807, 462] on button "Schedule" at bounding box center [818, 454] width 92 height 36
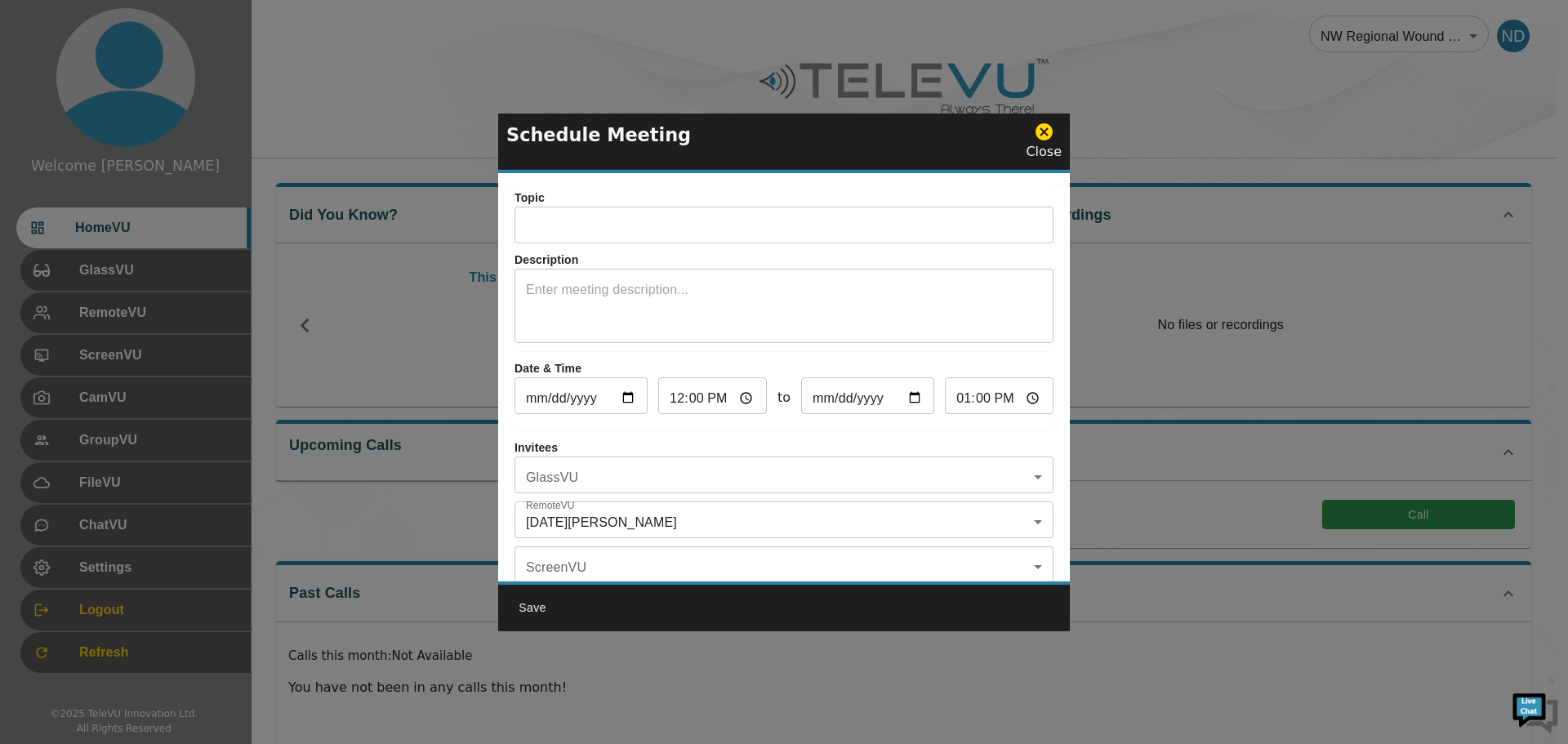
click at [567, 226] on input "text" at bounding box center [784, 227] width 539 height 33
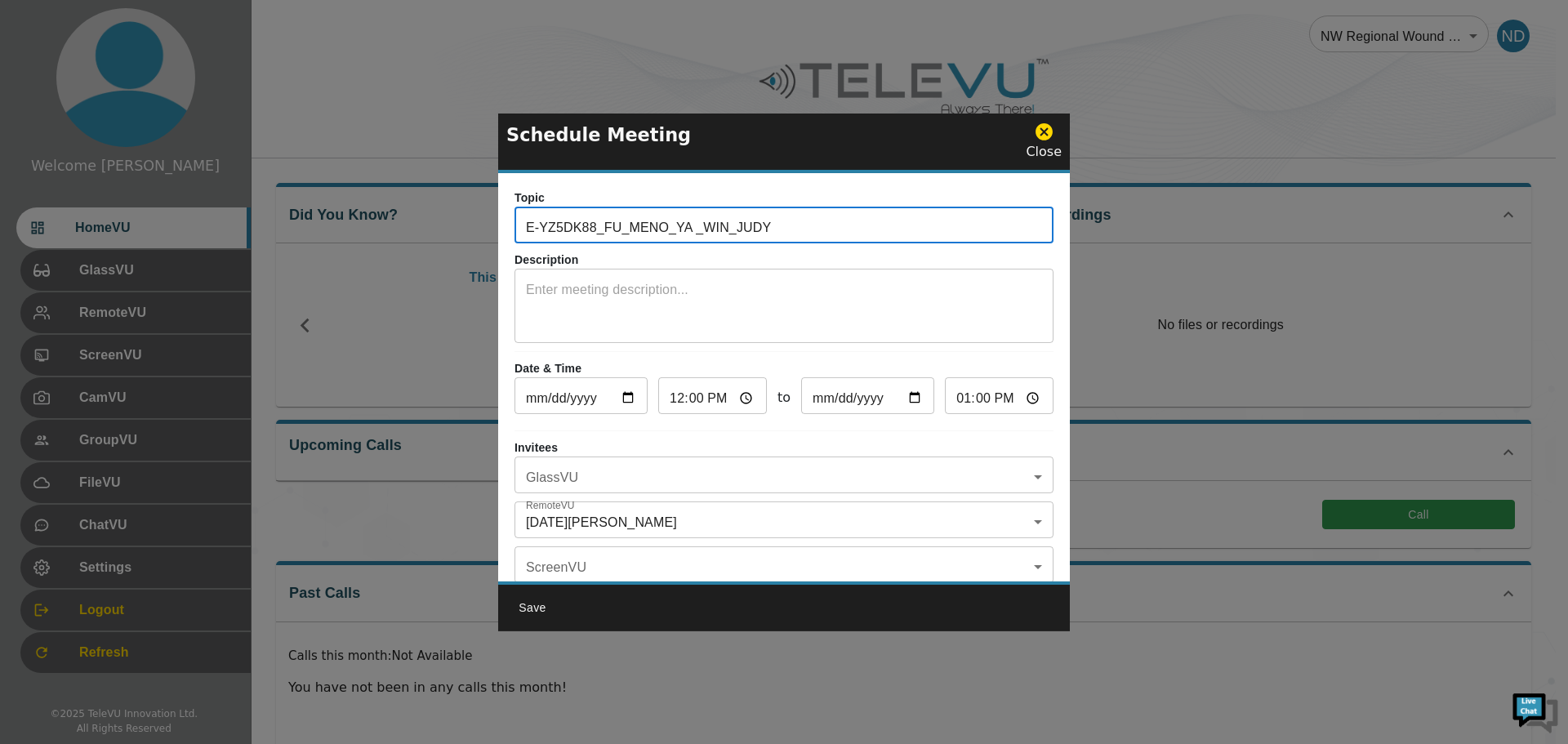
type input "E-YZ5DK88_FU_MENO_YA _WIN_JUDY"
click at [550, 302] on textarea at bounding box center [784, 308] width 516 height 56
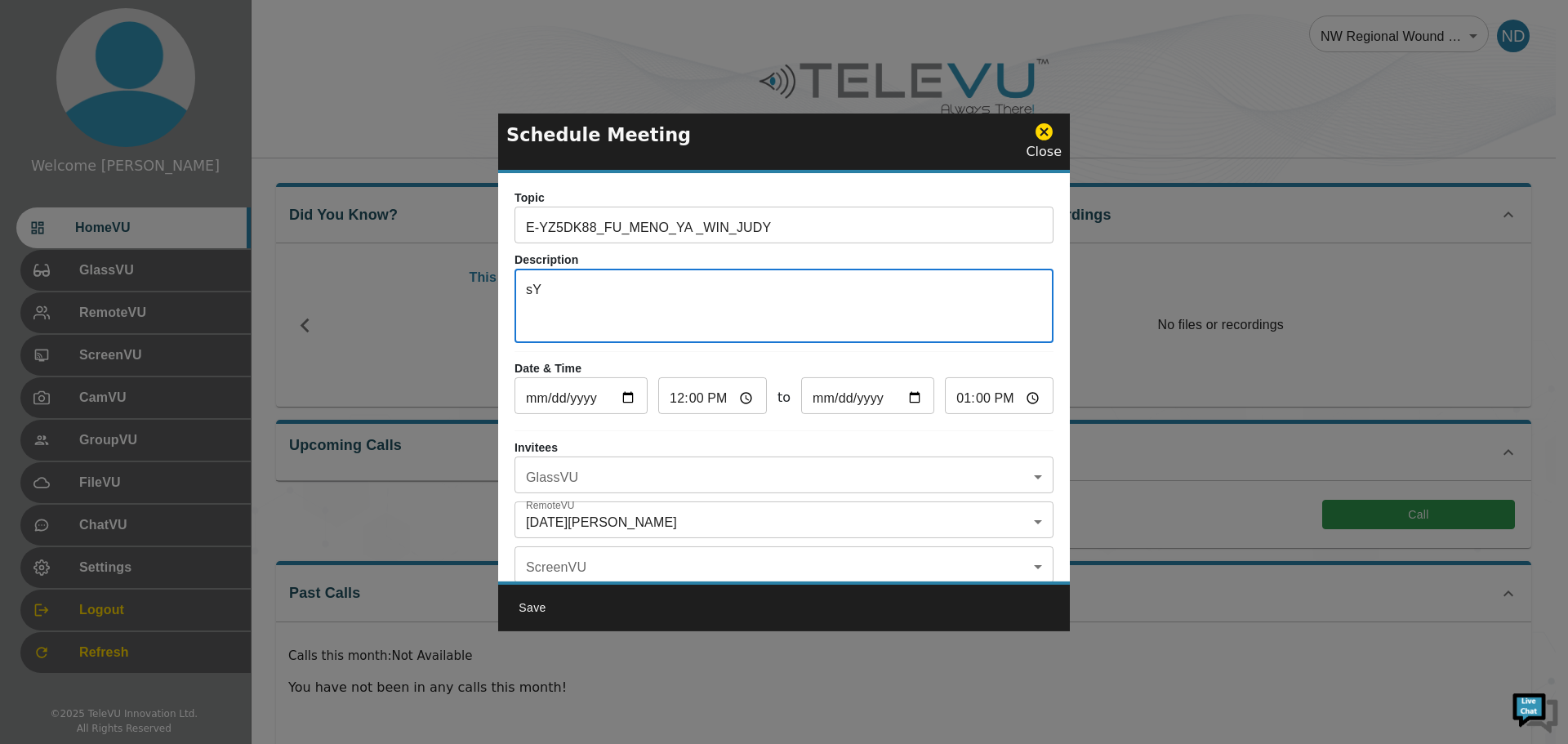
type textarea "s"
type textarea "System 5"
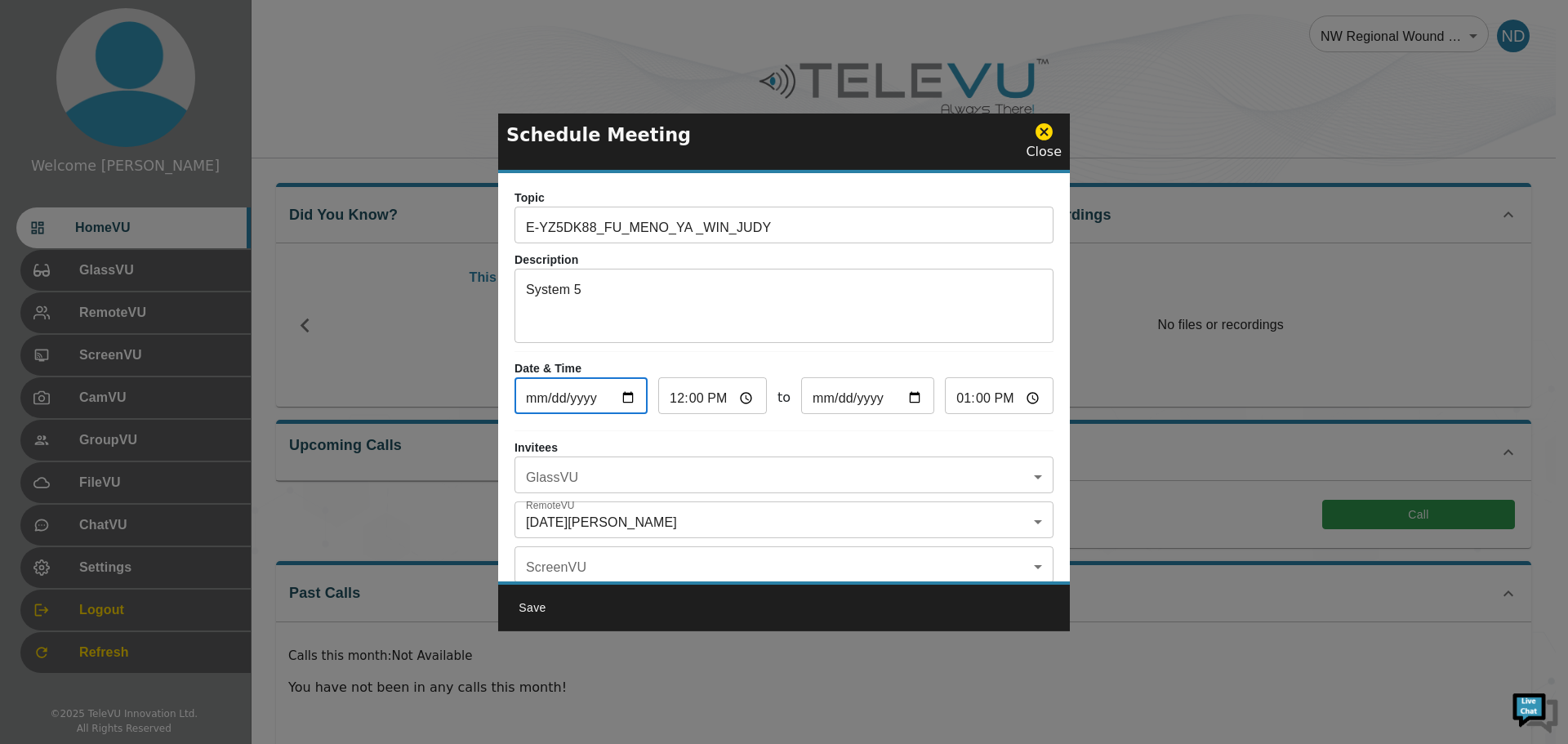
click at [630, 396] on input "[DATE]" at bounding box center [580, 398] width 133 height 33
type input "[DATE]"
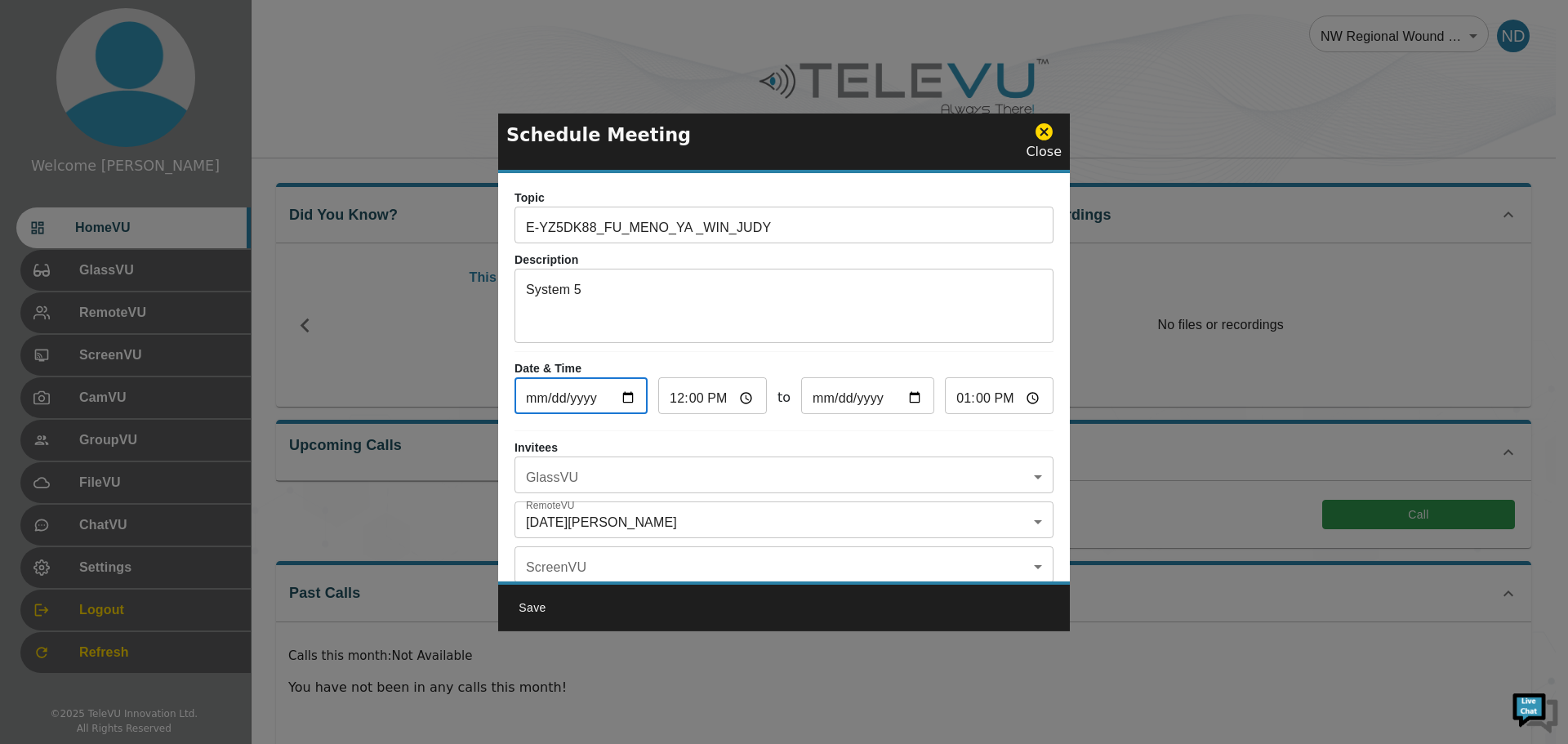
type input "[DATE]"
click at [674, 403] on input "12:00" at bounding box center [712, 398] width 108 height 33
type input "13:00"
type input "14:00"
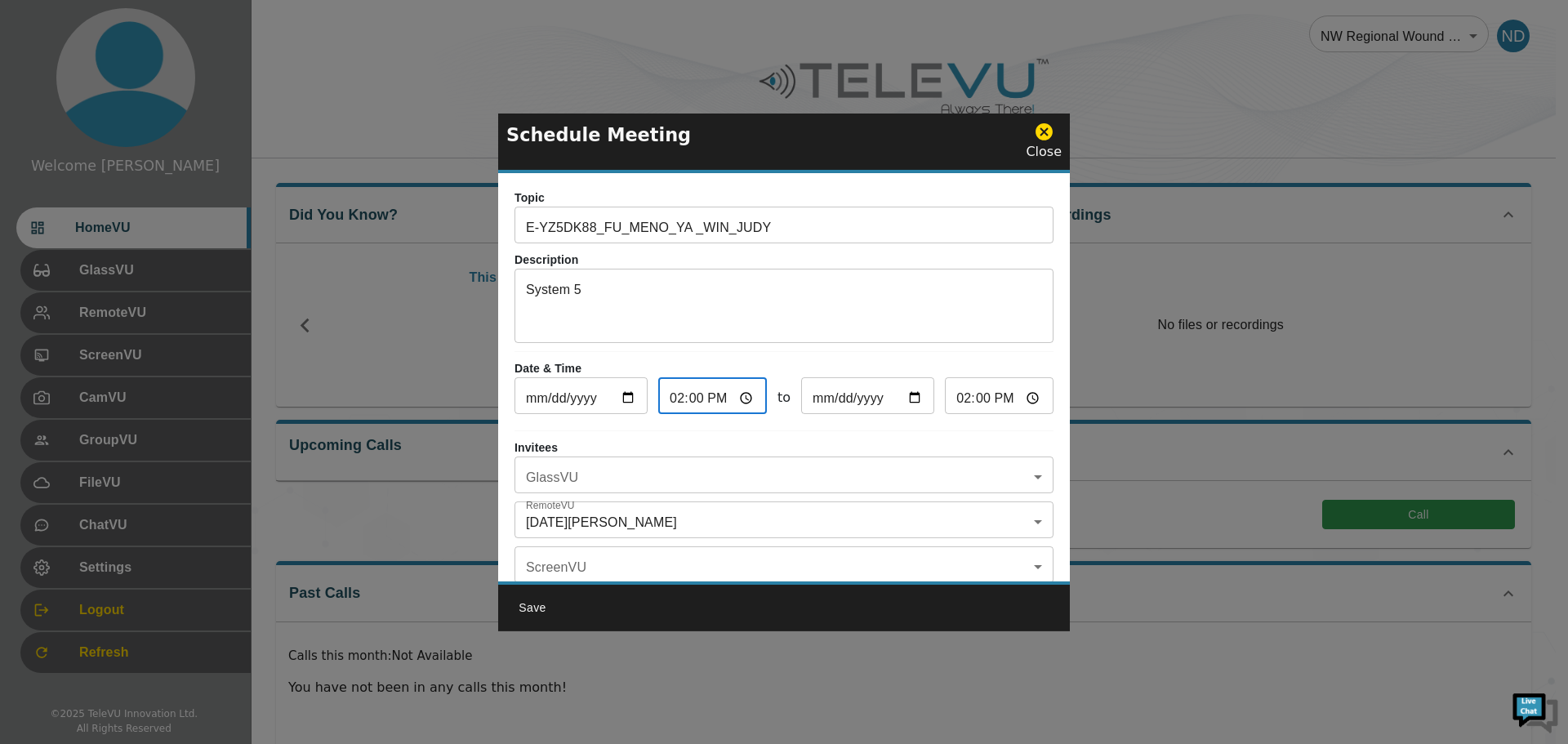
type input "15:00"
type input "14:03"
type input "15:03"
type input "14:30"
click at [963, 399] on input "15:30" at bounding box center [999, 398] width 108 height 33
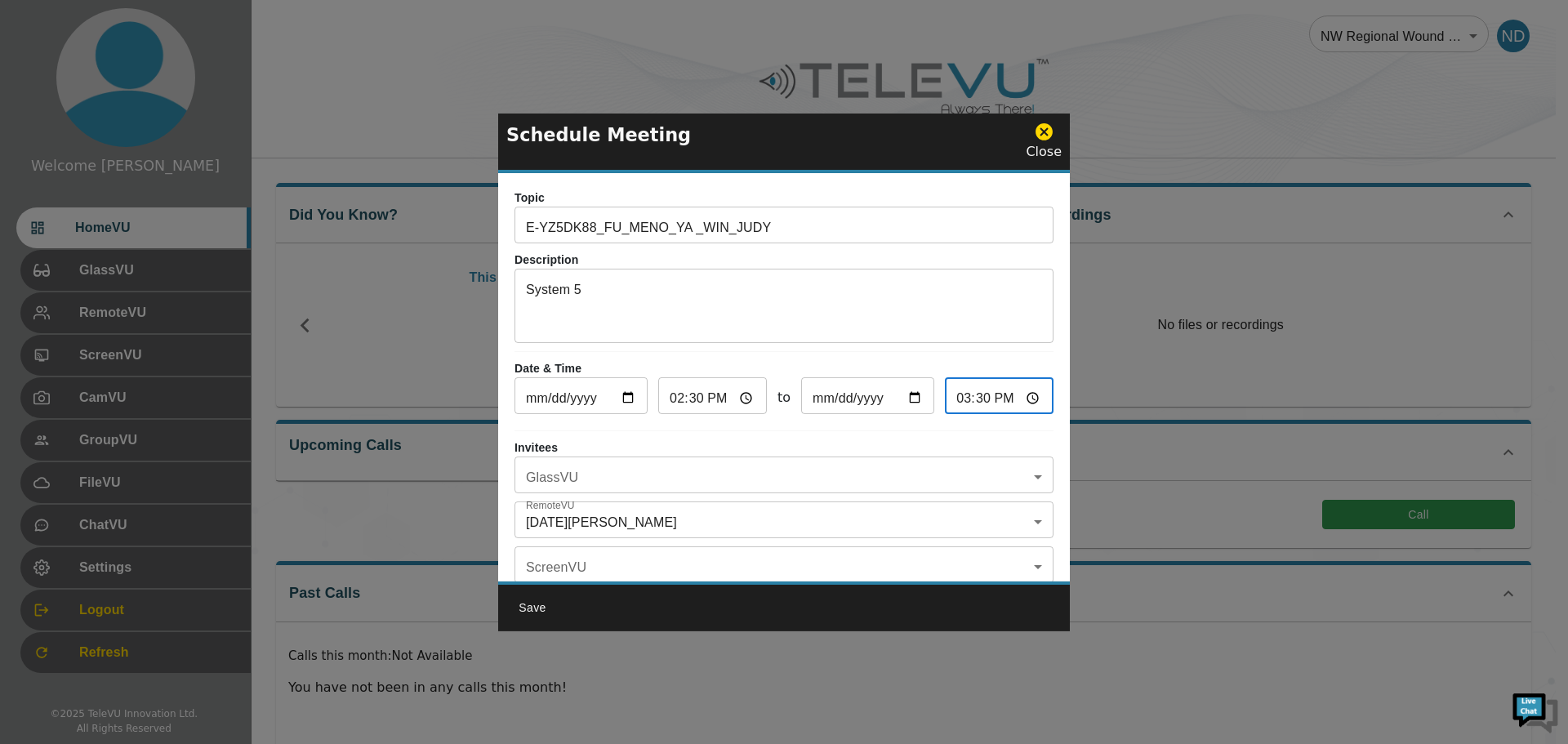
type input "15:00"
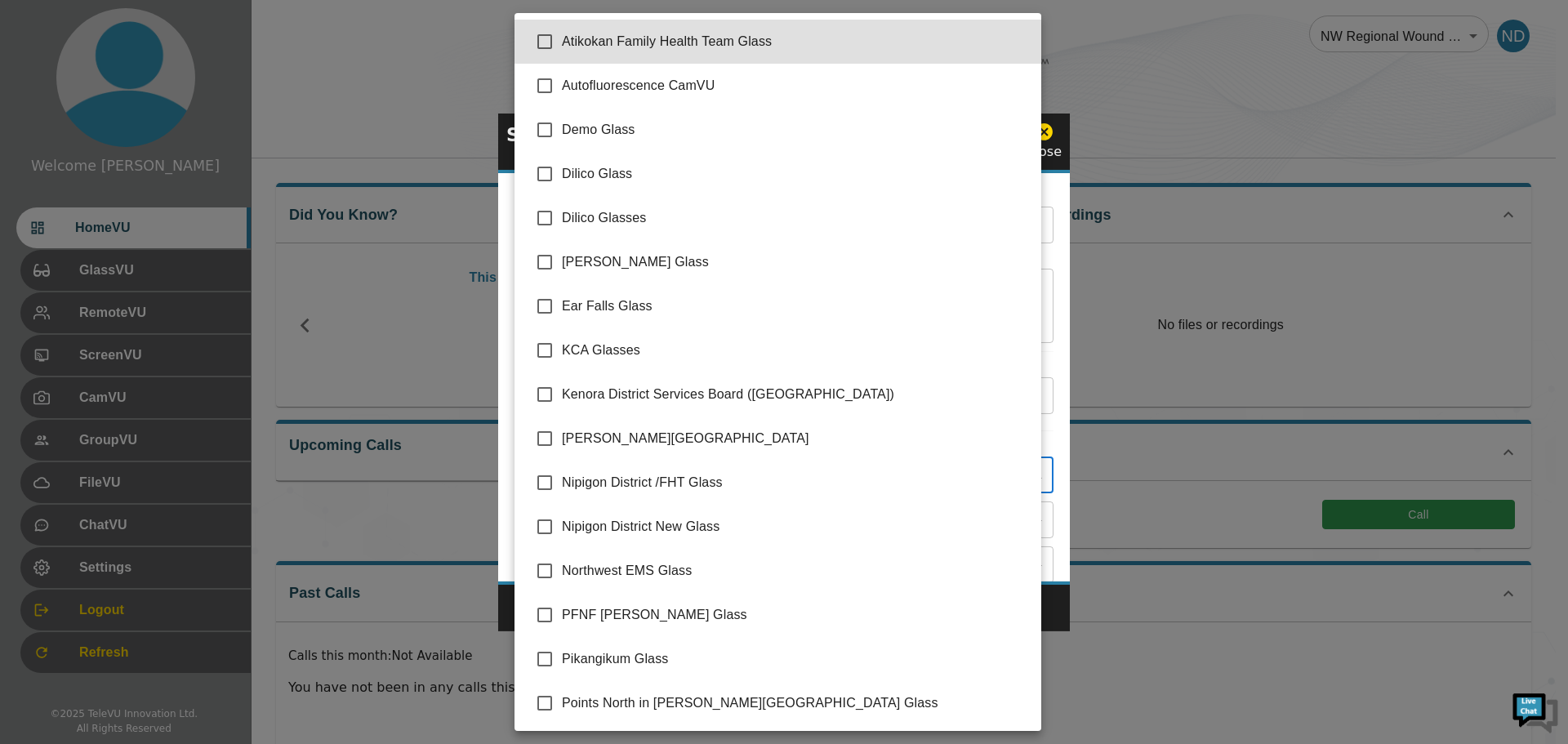
click at [828, 476] on body "Welcome [DATE] HomeVU GlassVU RemoteVU ScreenVU CamVU GroupVU FileVU ChatVU Set…" at bounding box center [784, 388] width 1568 height 775
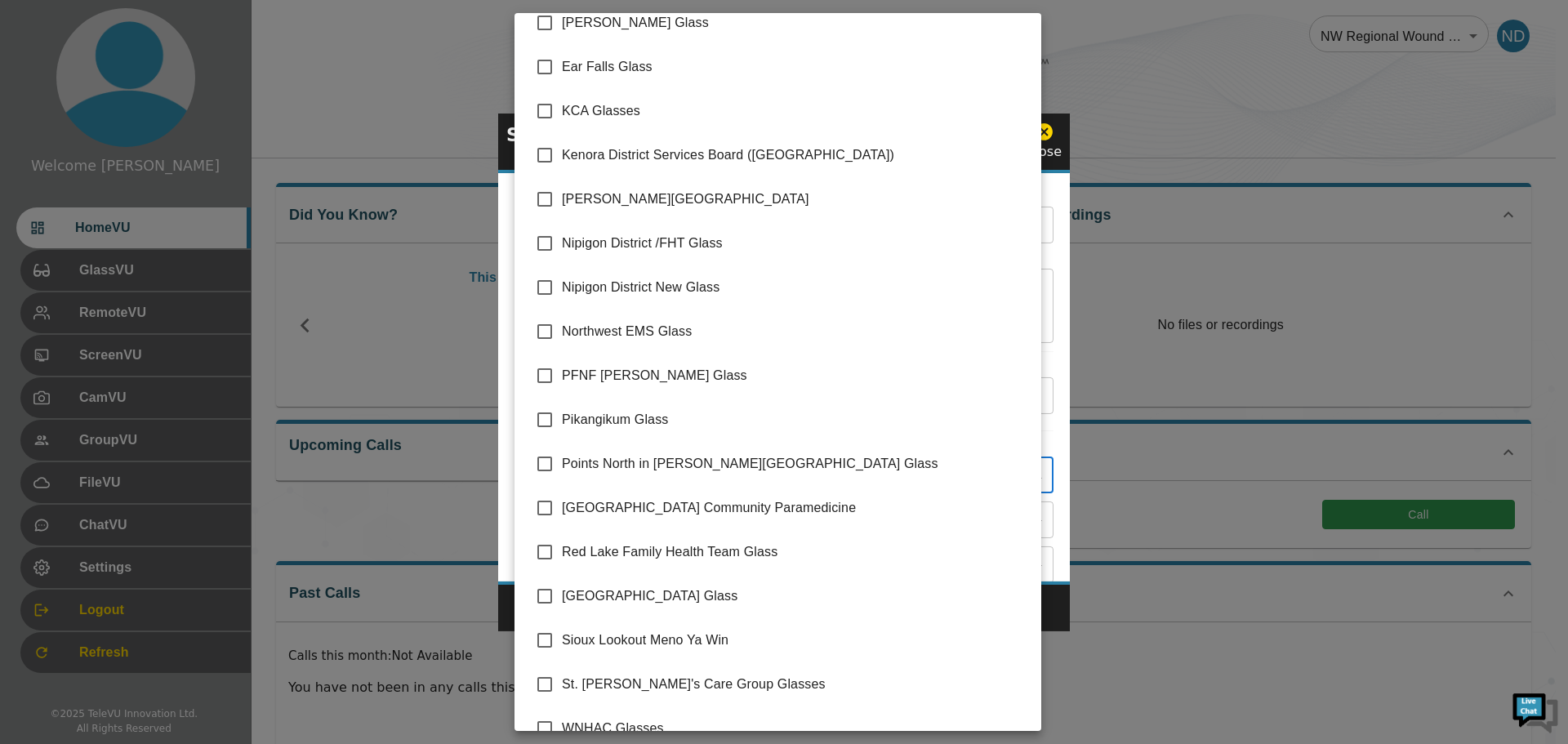
scroll to position [266, 0]
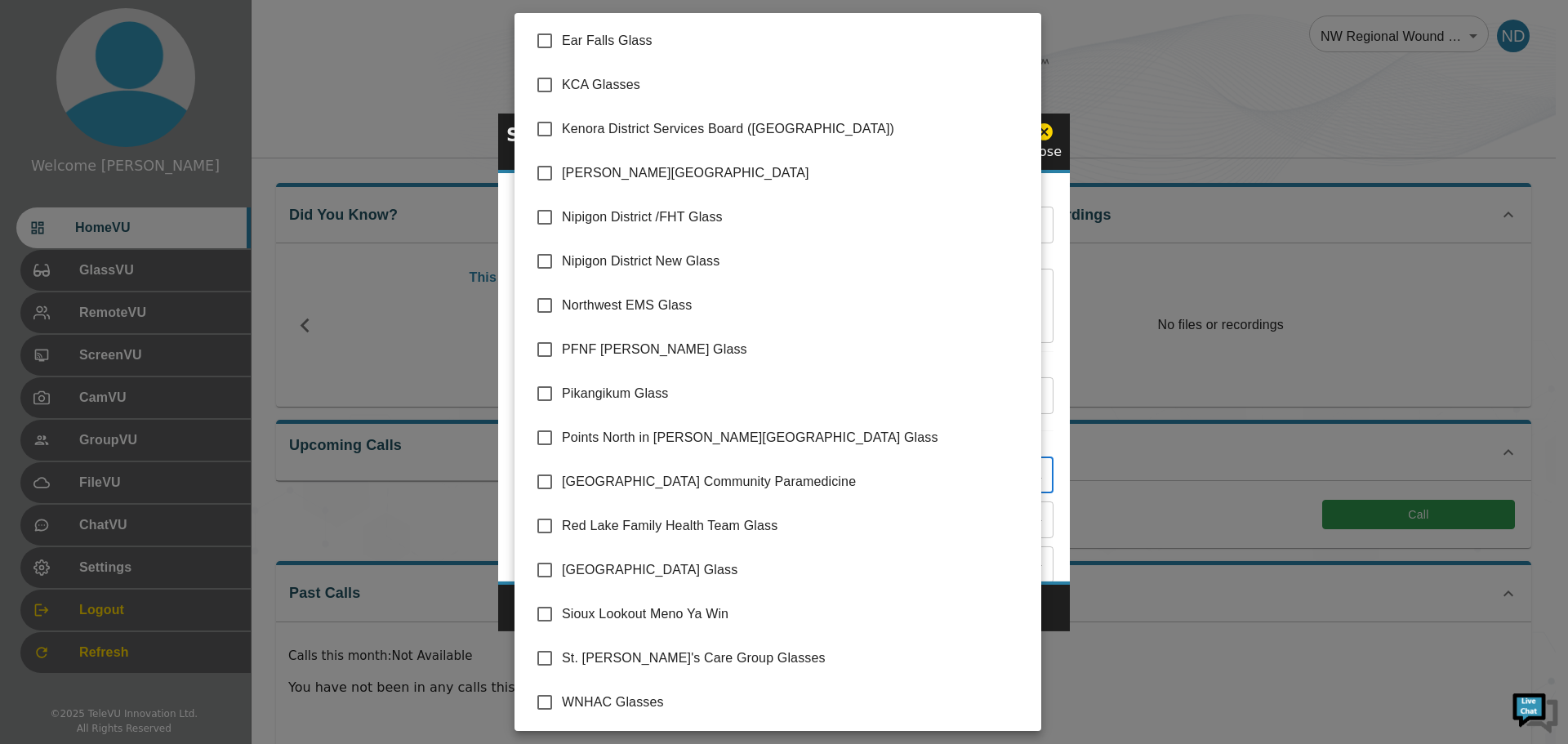
click at [543, 616] on input "checkbox" at bounding box center [544, 613] width 34 height 34
checkbox input "true"
type input "Sioux Lookout Meno Ya Win"
click at [1052, 525] on div at bounding box center [784, 372] width 1568 height 744
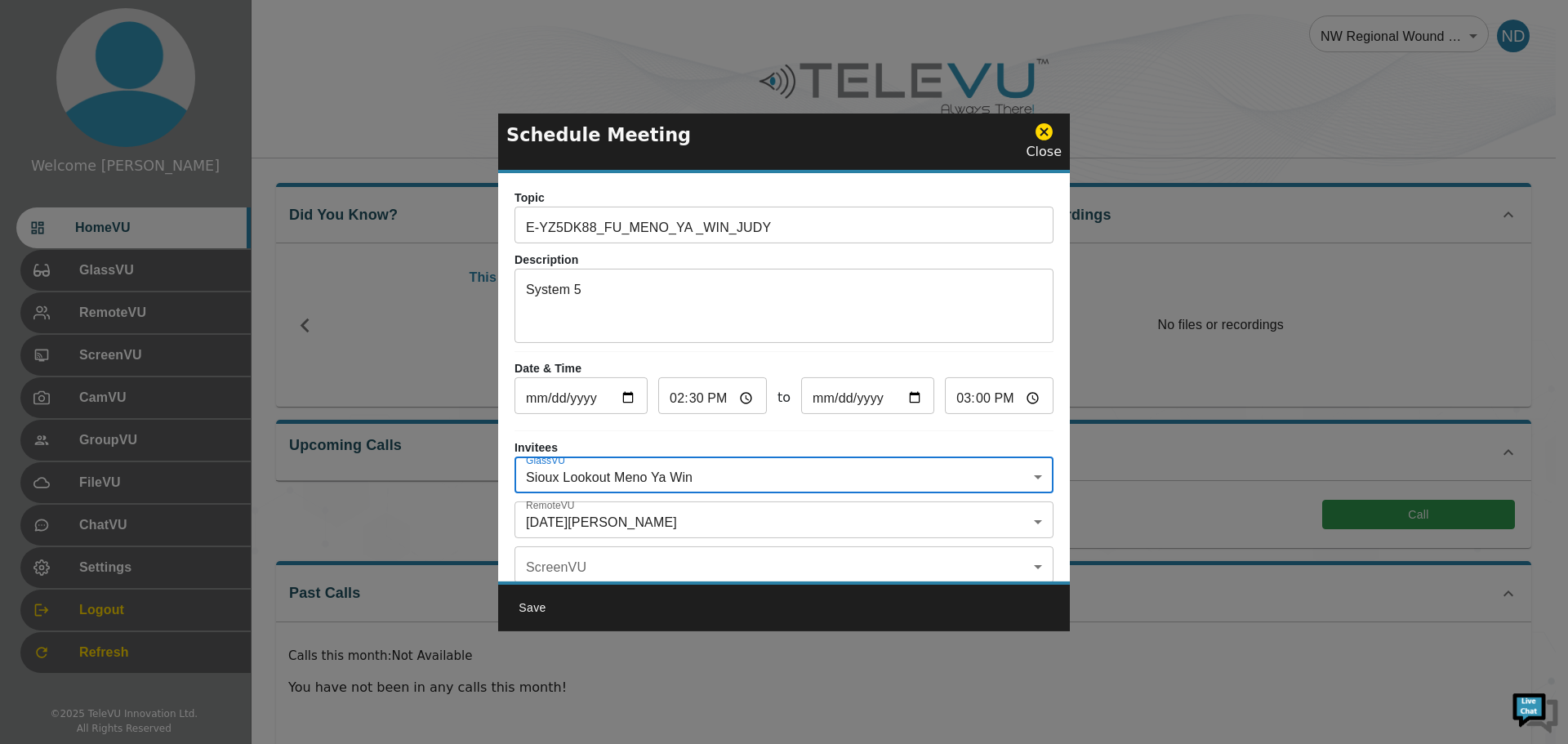
click at [1026, 522] on body "Welcome [DATE] HomeVU GlassVU RemoteVU ScreenVU CamVU GroupVU FileVU ChatVU Set…" at bounding box center [784, 388] width 1568 height 775
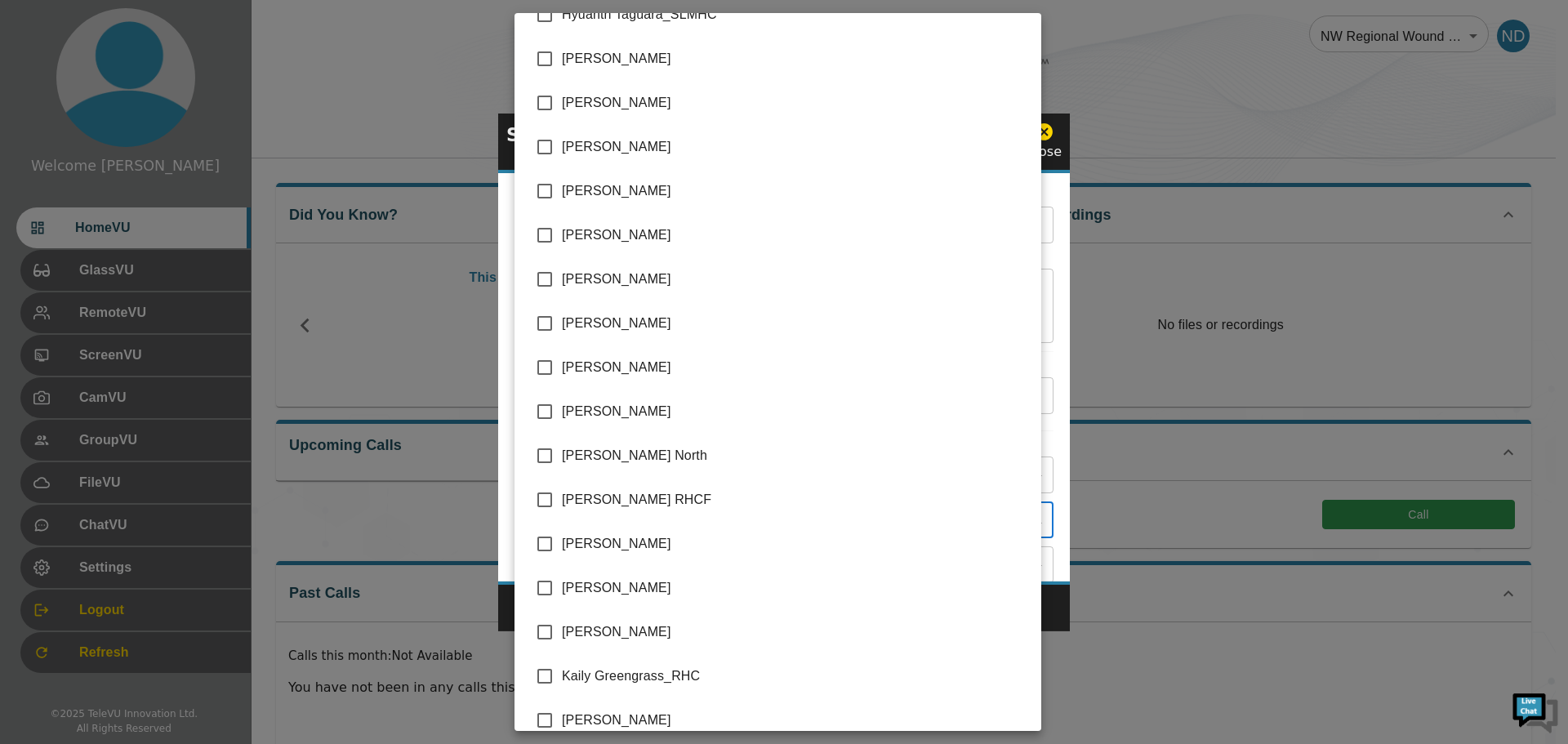
scroll to position [1639, 0]
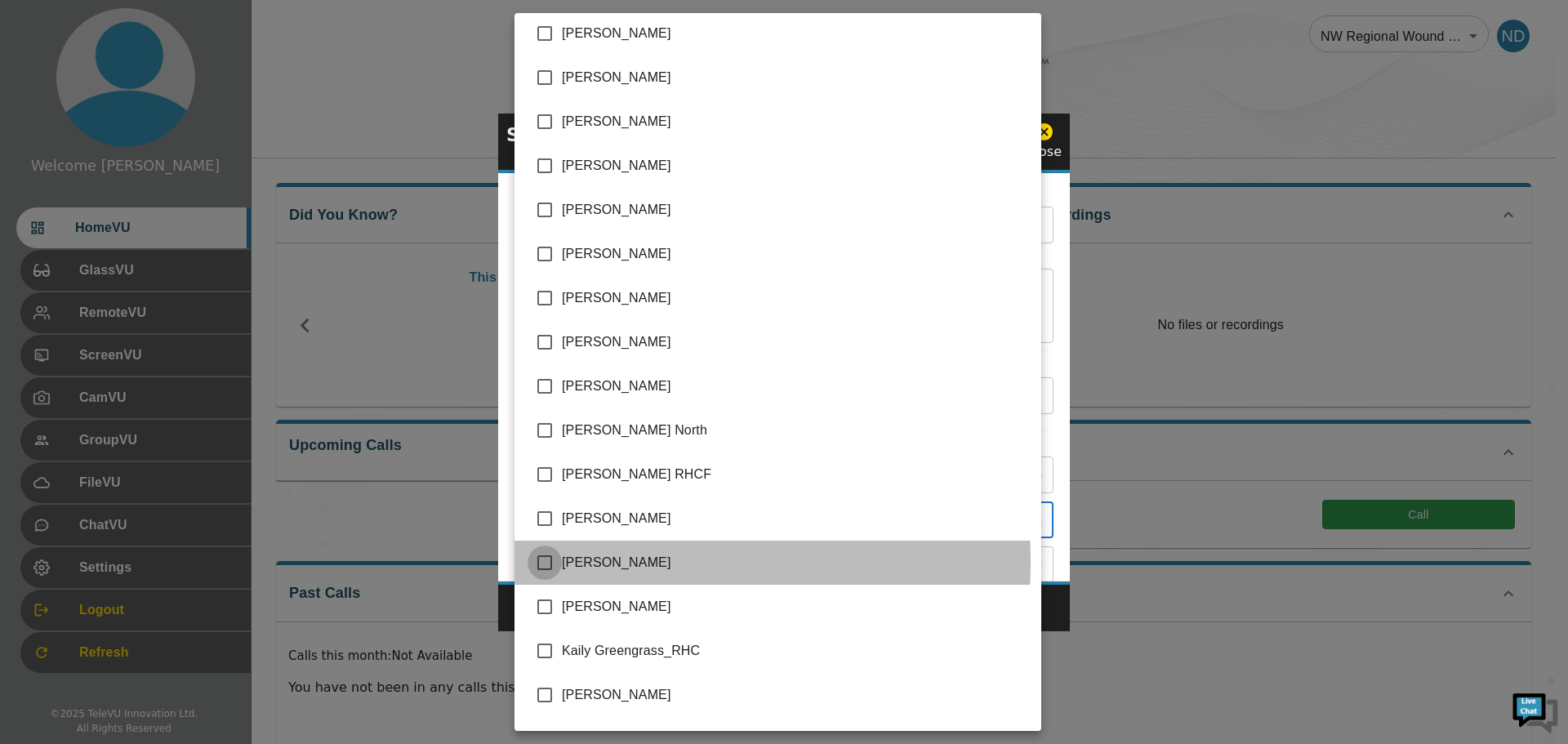
click at [545, 561] on input "checkbox" at bounding box center [544, 562] width 34 height 34
checkbox input "true"
type input "[DATE][PERSON_NAME],[PERSON_NAME]"
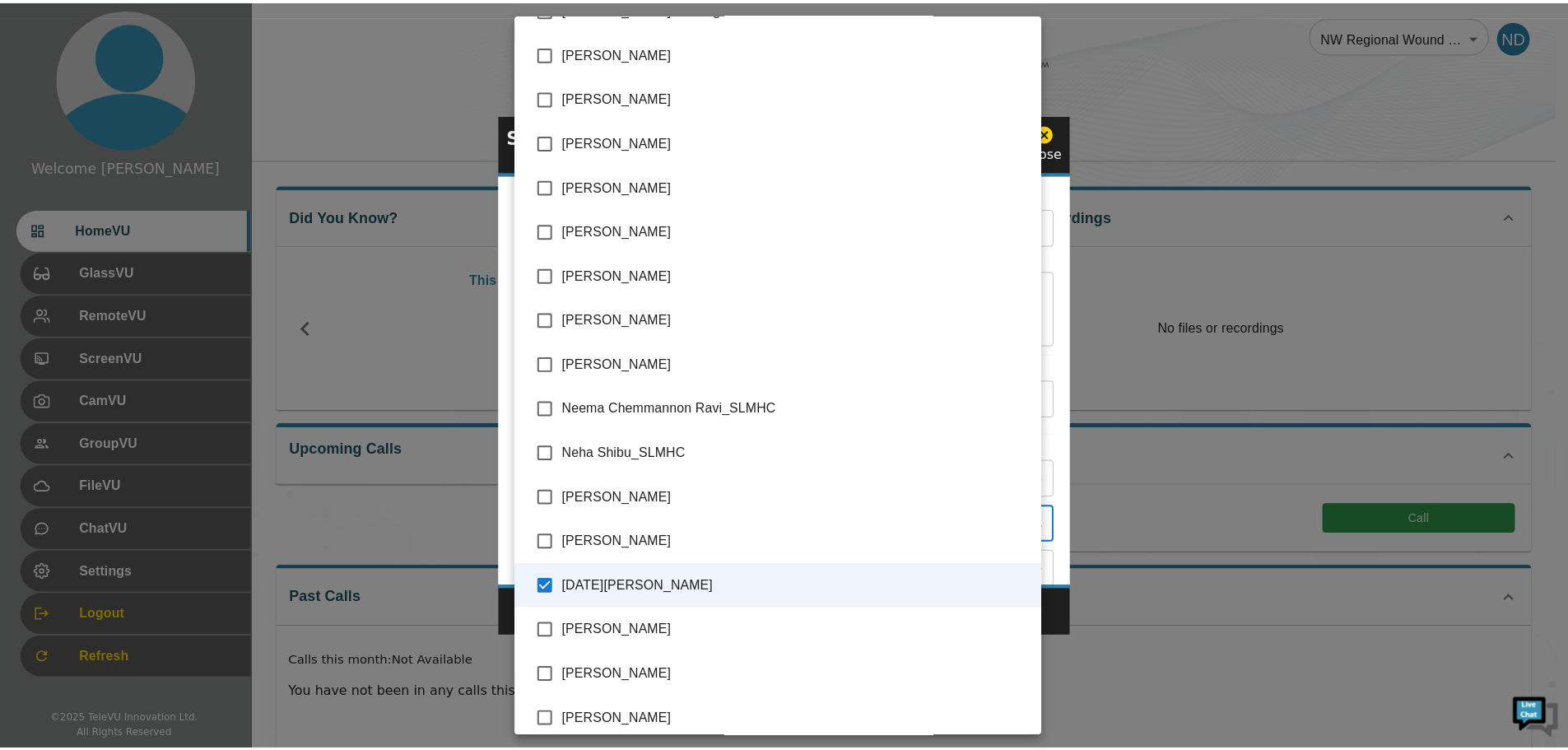
scroll to position [2970, 0]
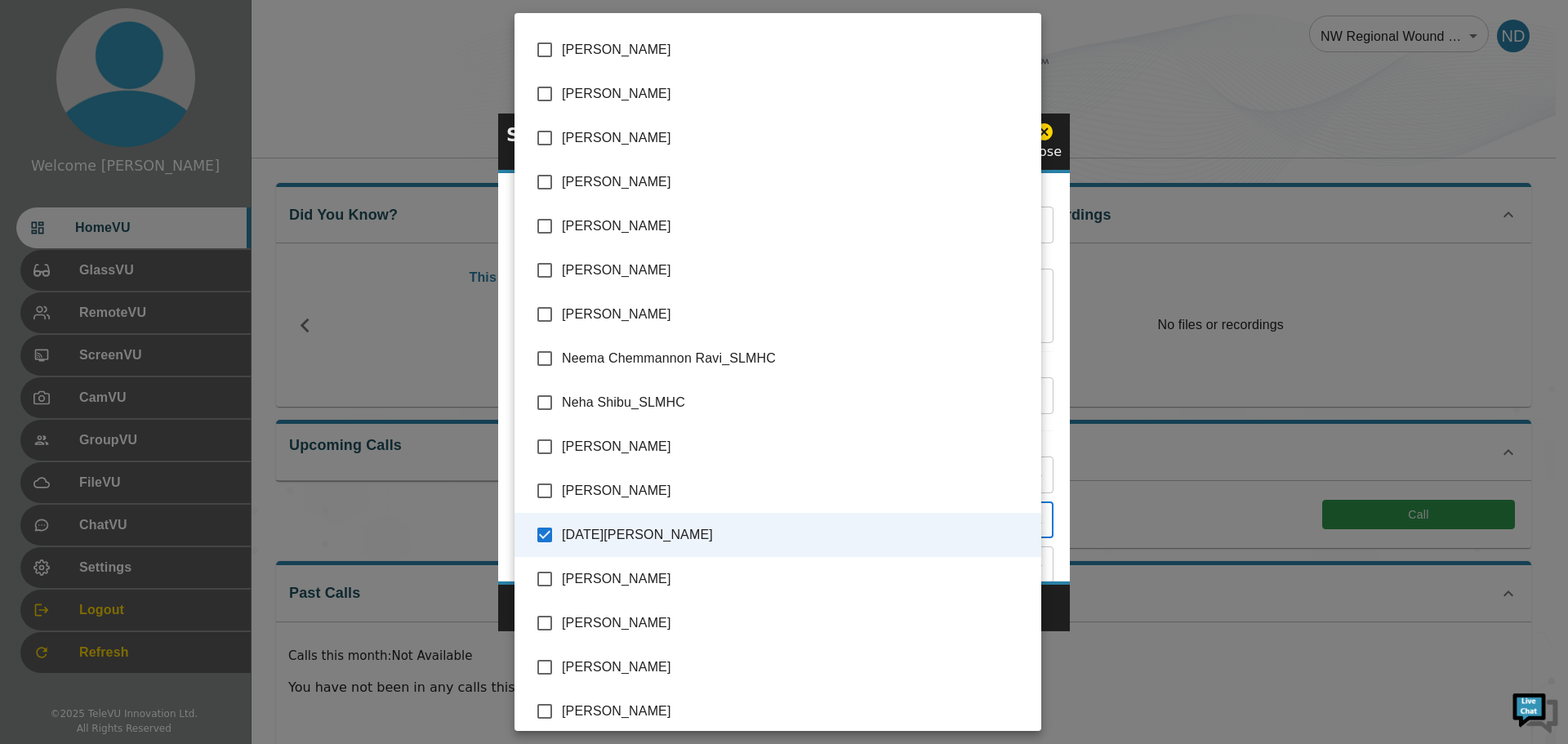
click at [545, 489] on input "checkbox" at bounding box center [544, 490] width 34 height 34
checkbox input "true"
type input "[DATE][PERSON_NAME],[PERSON_NAME],[PERSON_NAME]"
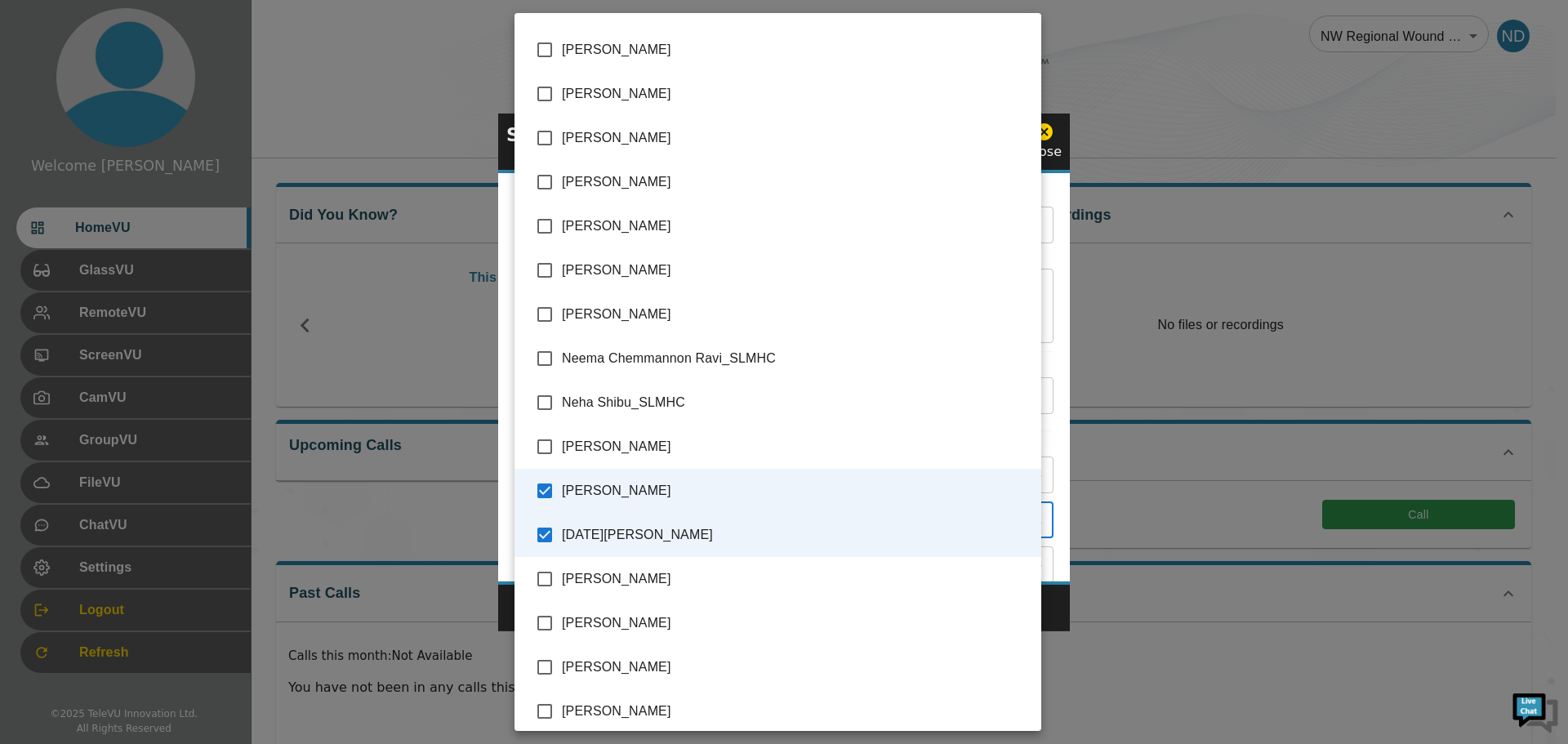
click at [1062, 612] on div at bounding box center [784, 372] width 1568 height 744
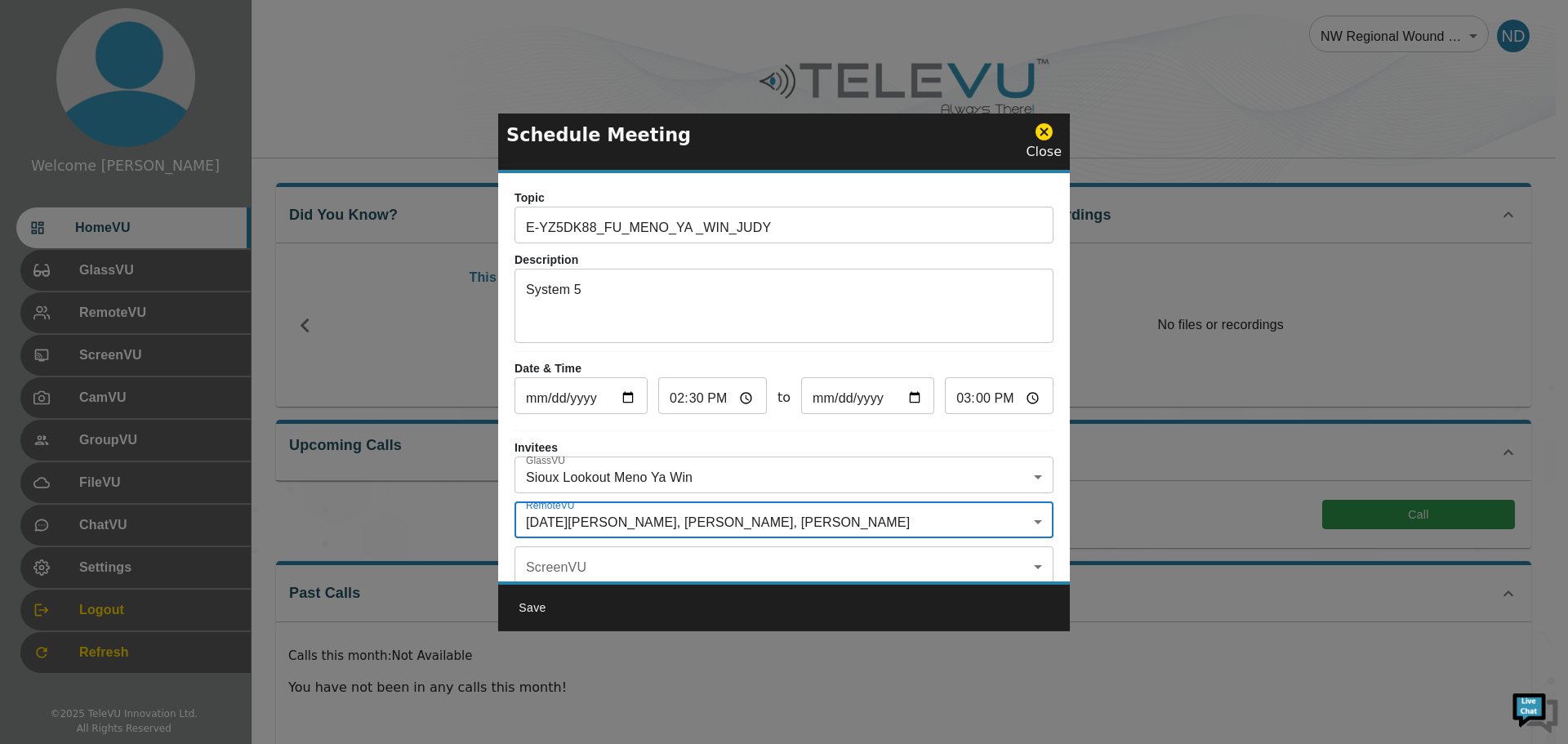
click at [540, 604] on button "Save" at bounding box center [532, 607] width 52 height 30
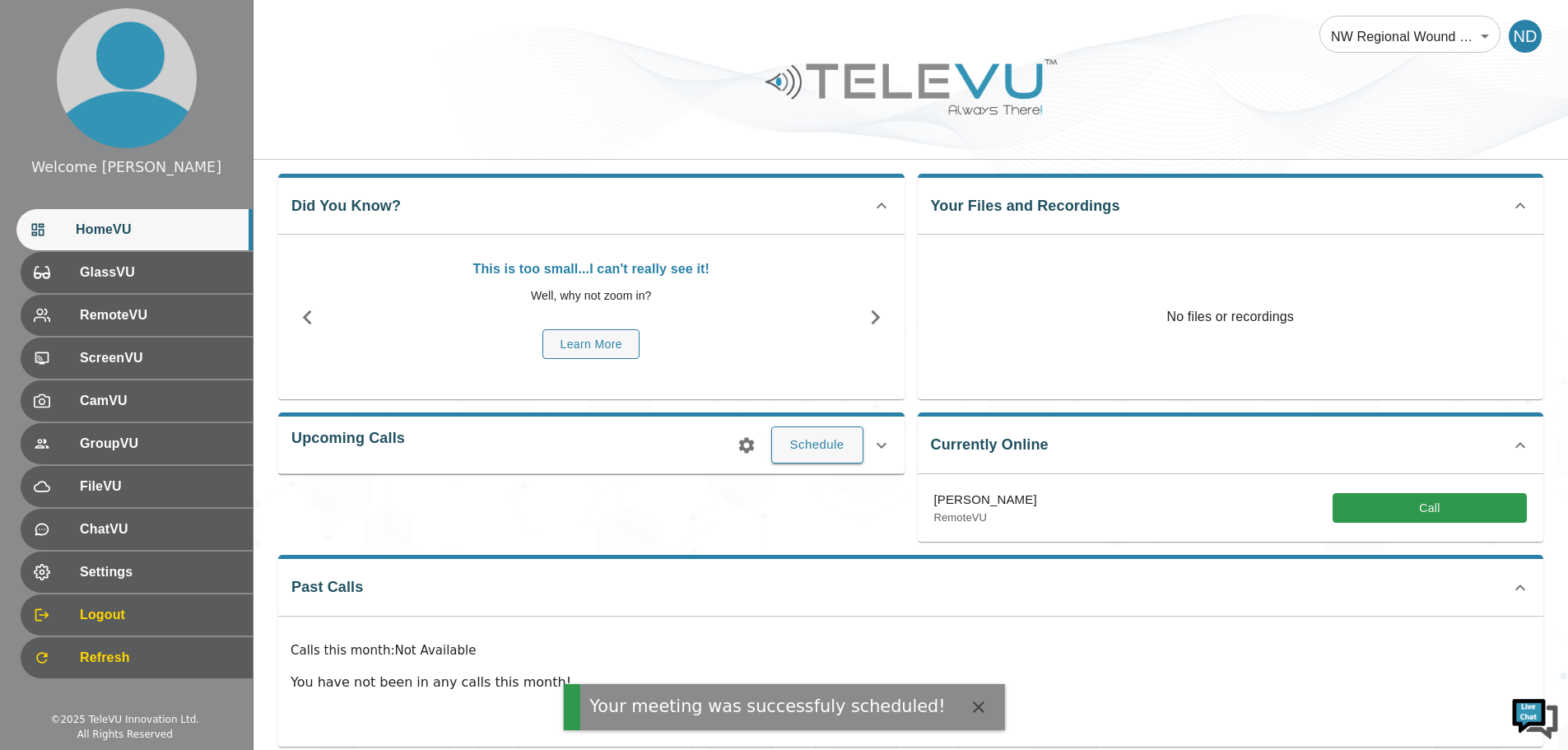
scroll to position [0, 0]
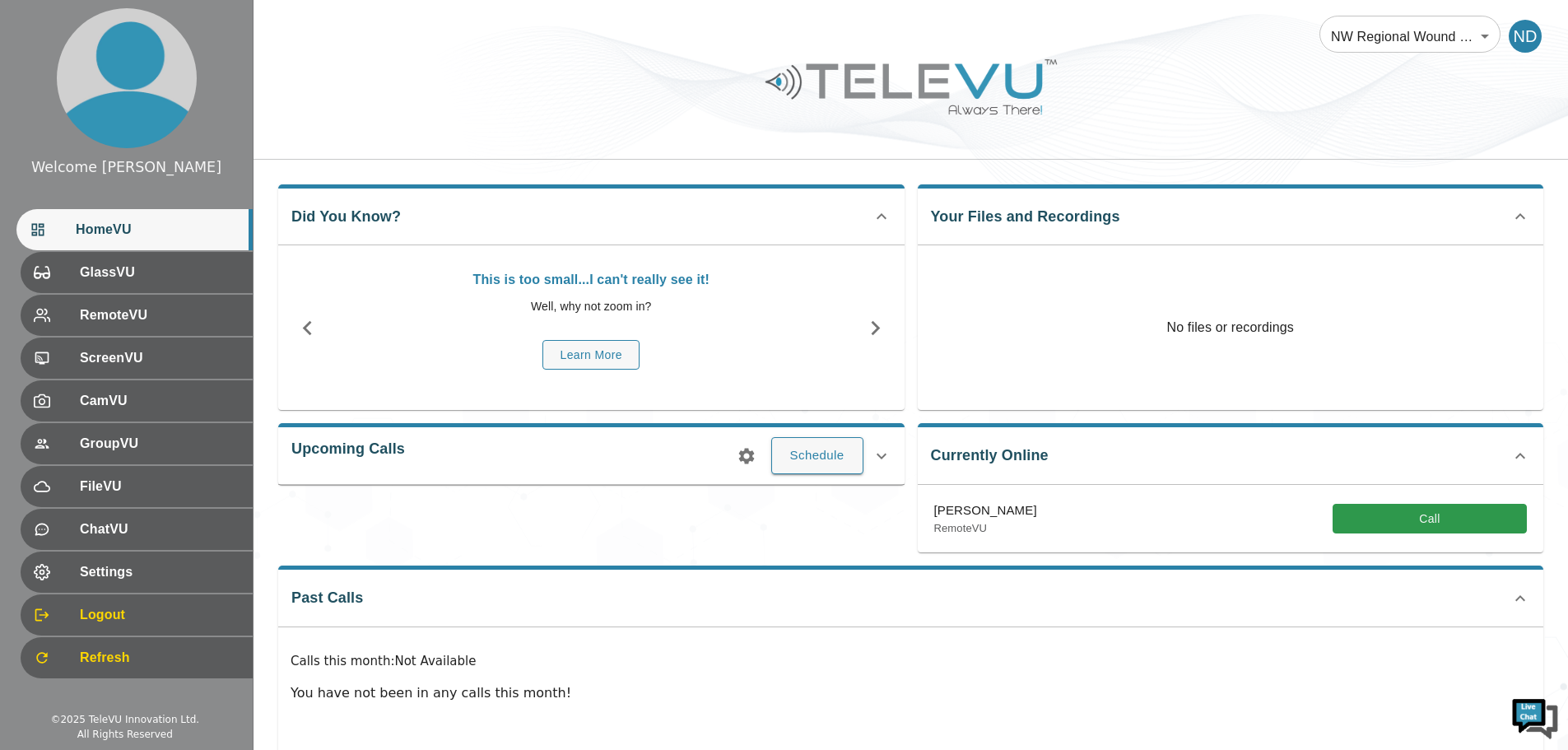
click at [887, 454] on icon at bounding box center [881, 455] width 19 height 19
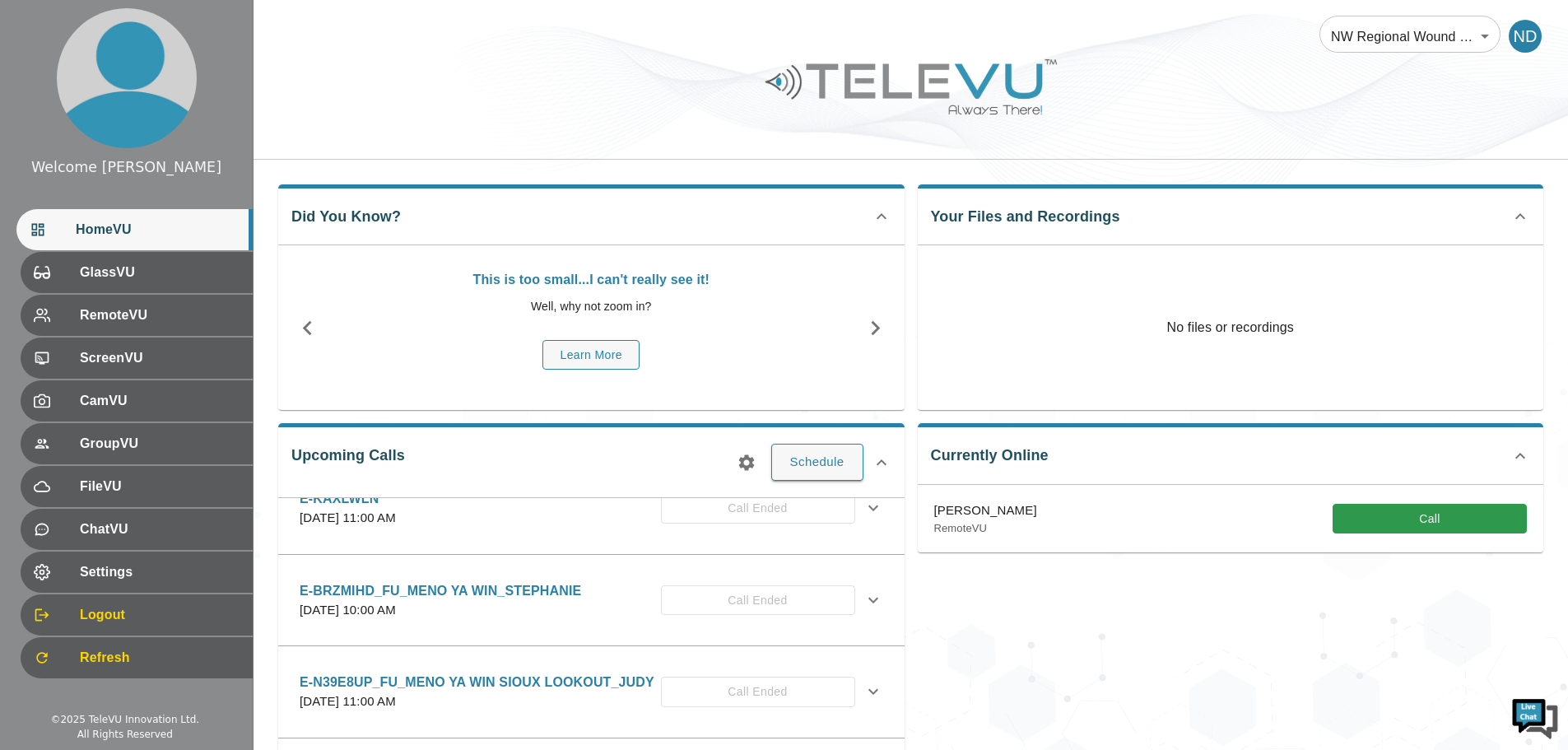
click at [554, 565] on div "E-BRZMIHD_FU_MENO YA WIN_STEPHANIE [DATE] 10:00 AM Call Ended Description SYSTE…" at bounding box center [591, 601] width 626 height 92
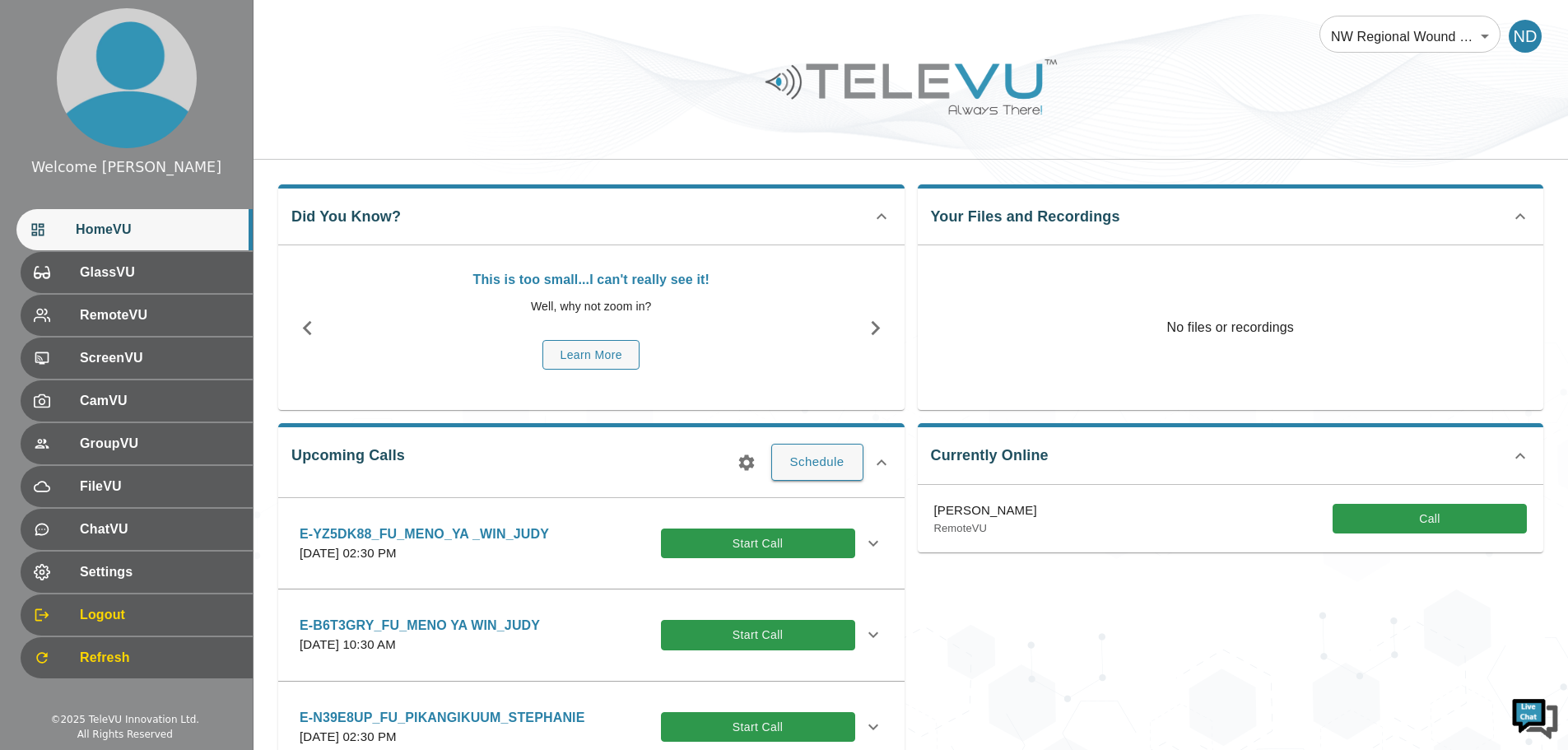
click at [518, 556] on p "[DATE] 02:30 PM" at bounding box center [424, 553] width 249 height 18
click at [864, 540] on icon at bounding box center [873, 542] width 19 height 19
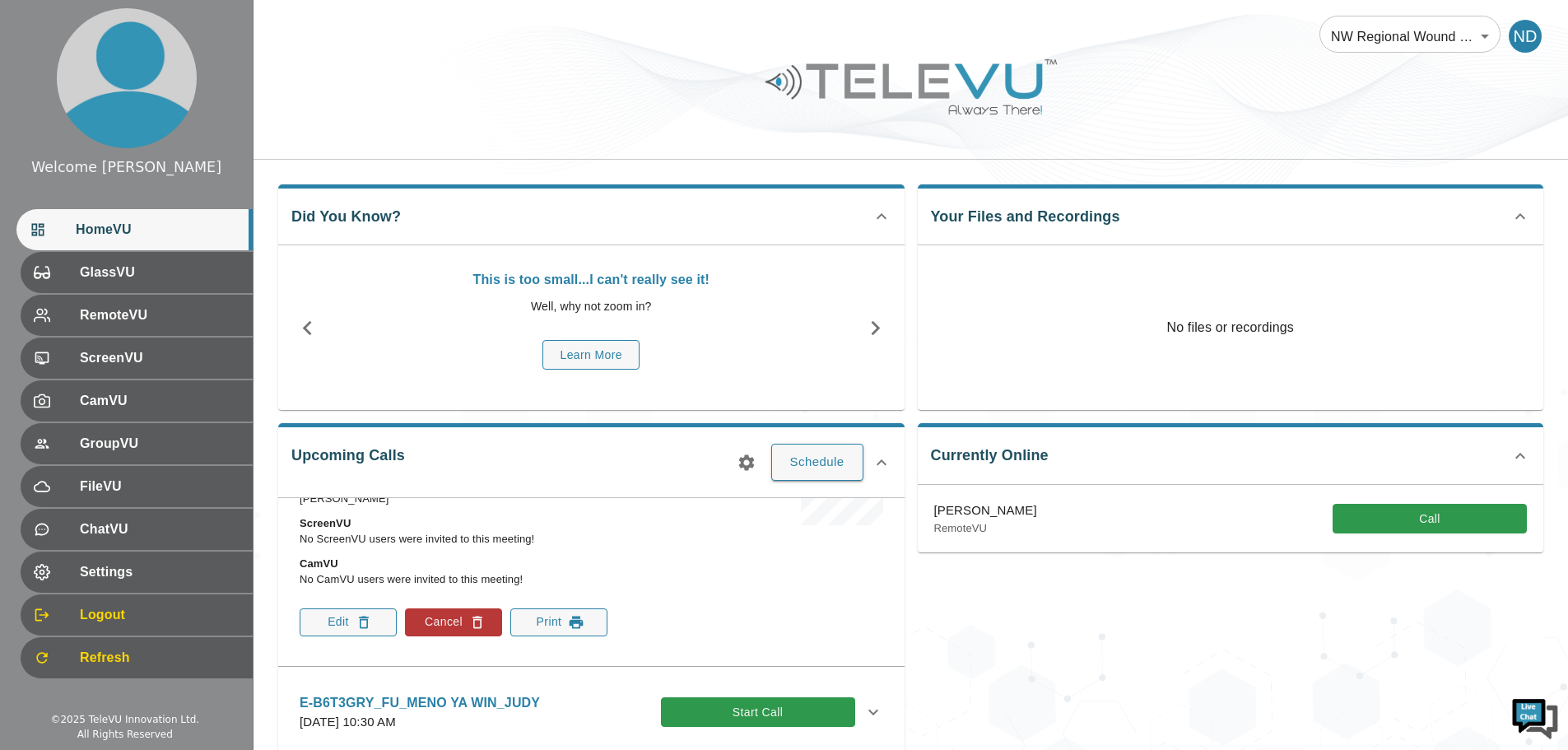
scroll to position [247, 0]
click at [542, 618] on button "Print" at bounding box center [558, 622] width 97 height 28
